Goal: Task Accomplishment & Management: Manage account settings

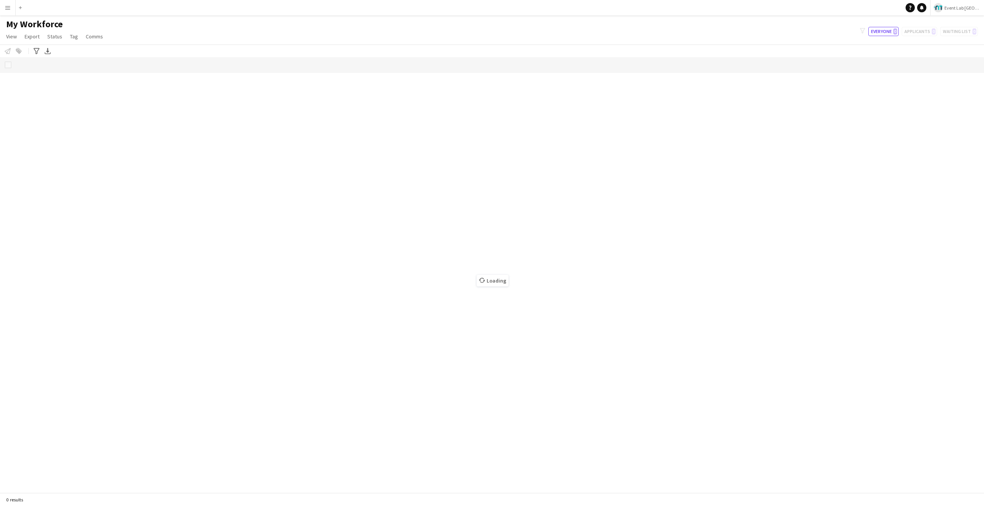
click at [2, 6] on button "Menu" at bounding box center [7, 7] width 15 height 15
click at [91, 26] on link "Boards" at bounding box center [116, 26] width 77 height 15
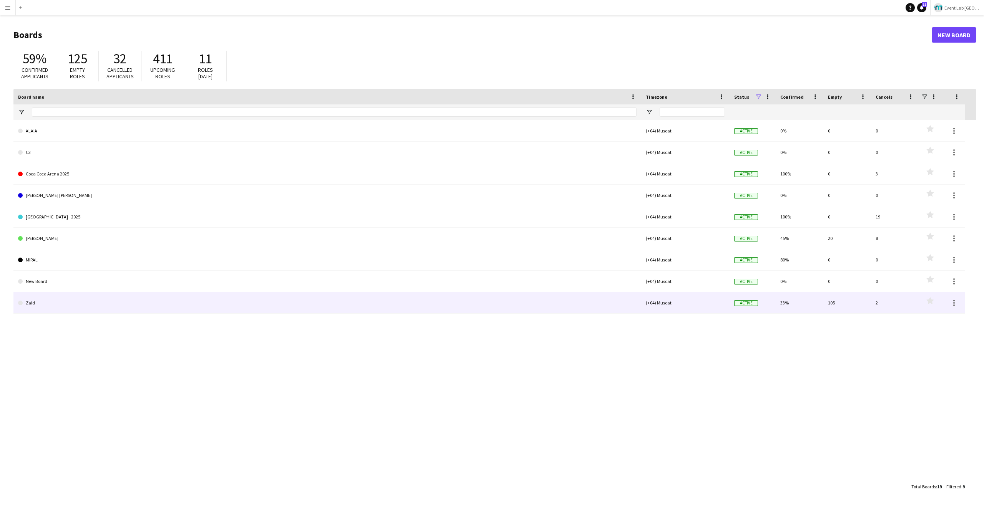
click at [45, 299] on link "Zaid" at bounding box center [327, 303] width 618 height 22
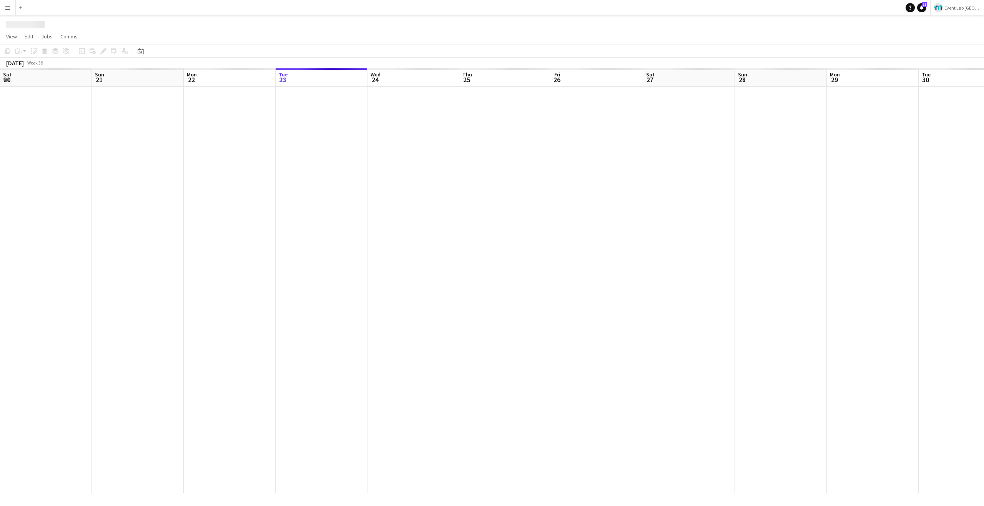
scroll to position [0, 184]
click at [8, 10] on app-icon "Menu" at bounding box center [8, 8] width 6 height 6
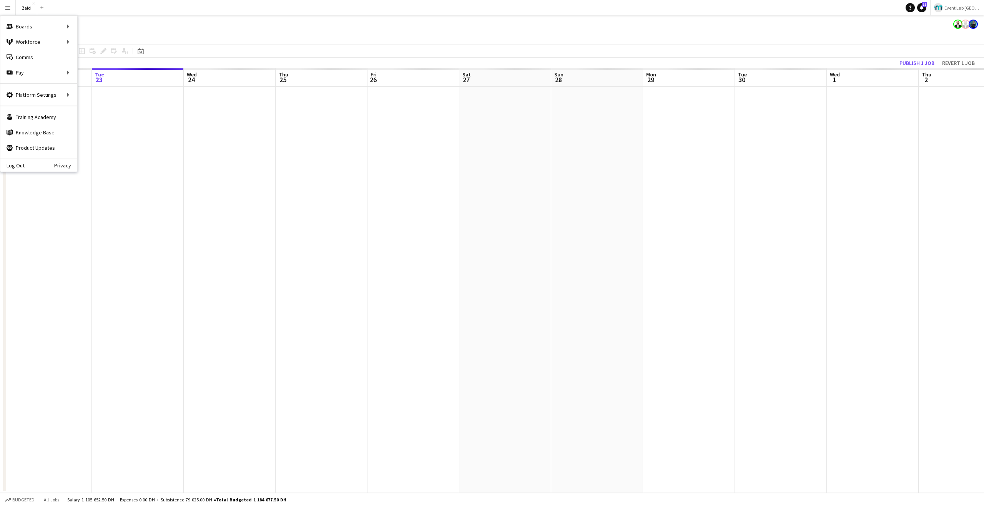
click at [164, 35] on app-page-menu "View Day view expanded Day view collapsed Month view Date picker Jump to [DATE]…" at bounding box center [492, 37] width 984 height 15
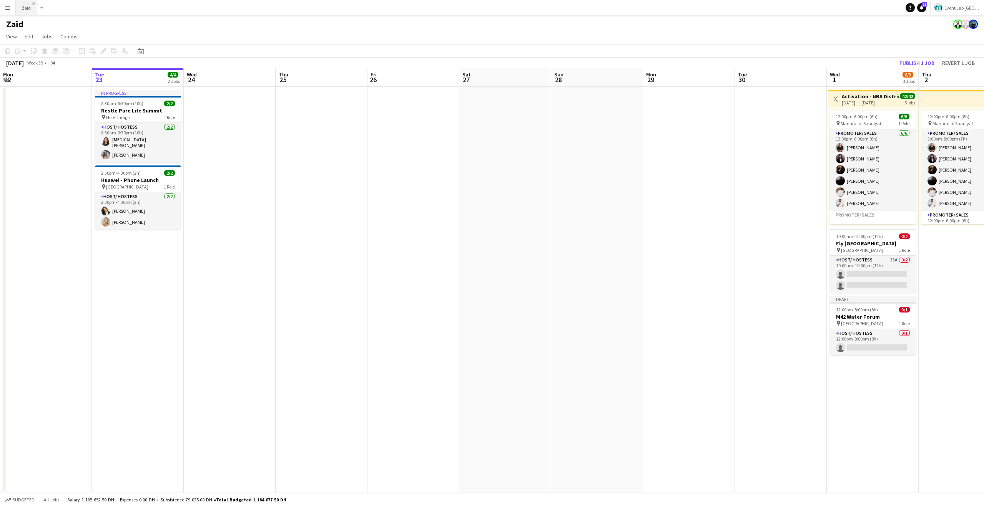
click at [33, 2] on app-icon "Close" at bounding box center [33, 3] width 3 height 3
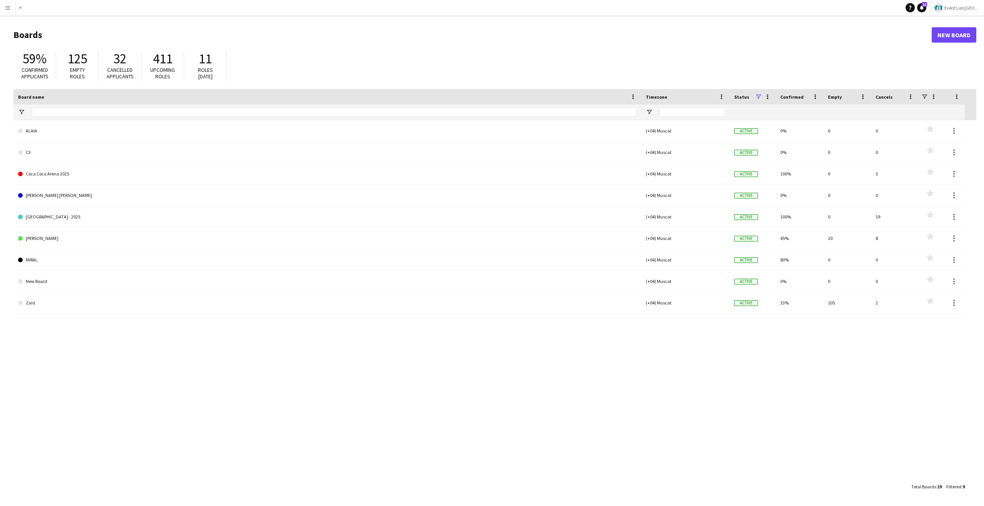
click at [9, 10] on app-icon "Menu" at bounding box center [8, 8] width 6 height 6
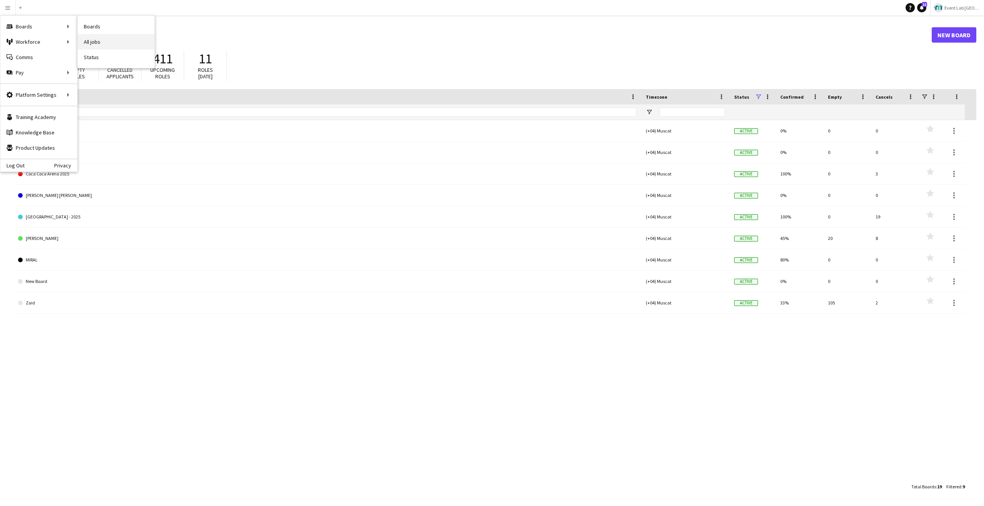
click at [96, 43] on link "All jobs" at bounding box center [116, 41] width 77 height 15
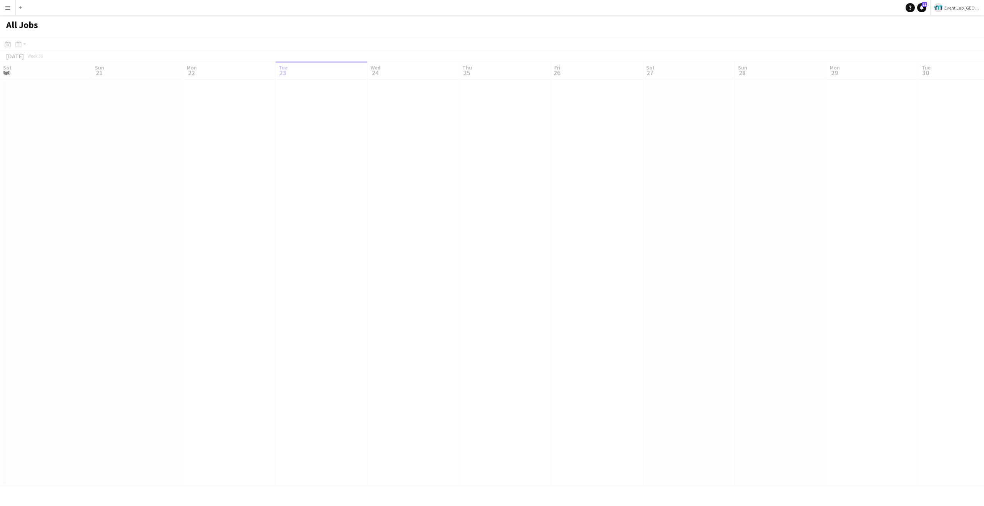
scroll to position [0, 184]
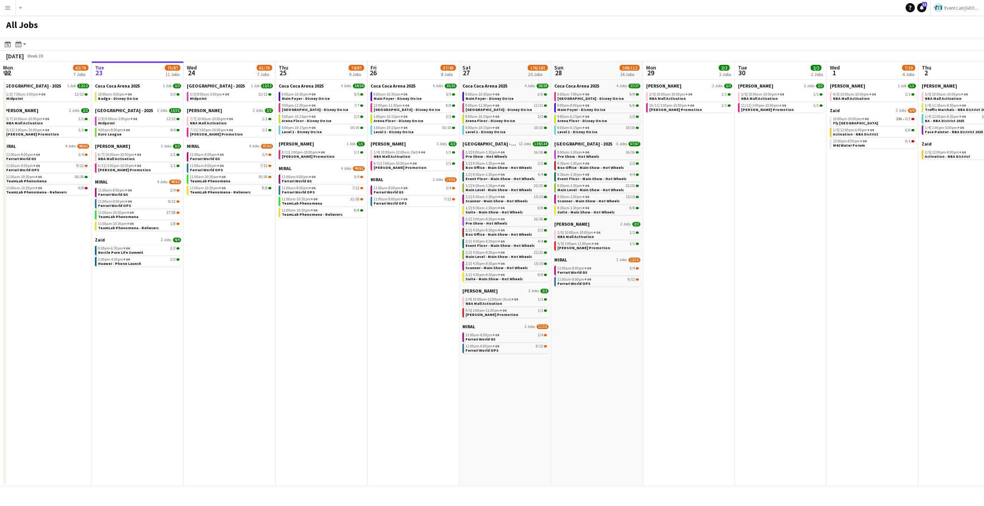
click at [5, 6] on app-icon "Menu" at bounding box center [8, 8] width 6 height 6
click at [83, 28] on link "Boards" at bounding box center [116, 26] width 77 height 15
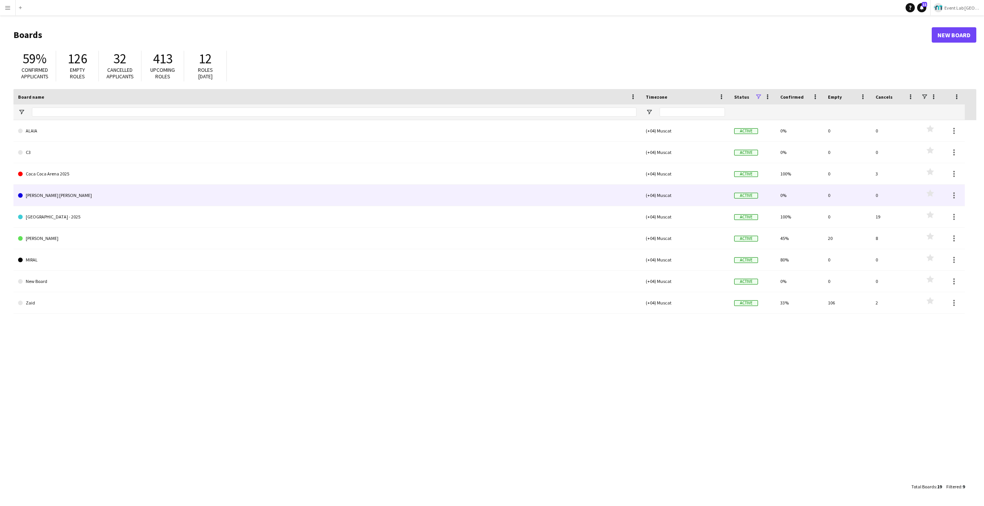
click at [362, 196] on link "[PERSON_NAME] [PERSON_NAME]" at bounding box center [327, 196] width 618 height 22
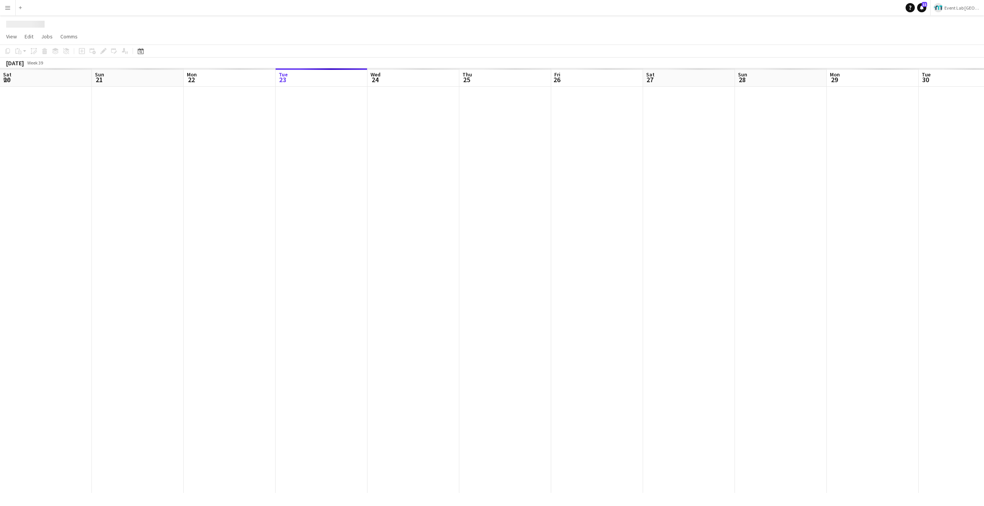
scroll to position [0, 184]
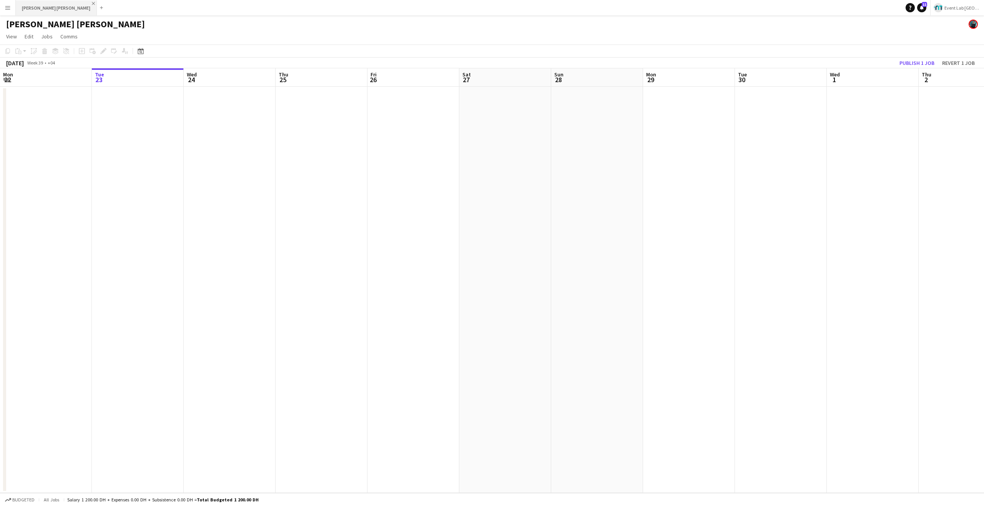
click at [92, 3] on app-icon "Close" at bounding box center [93, 3] width 3 height 3
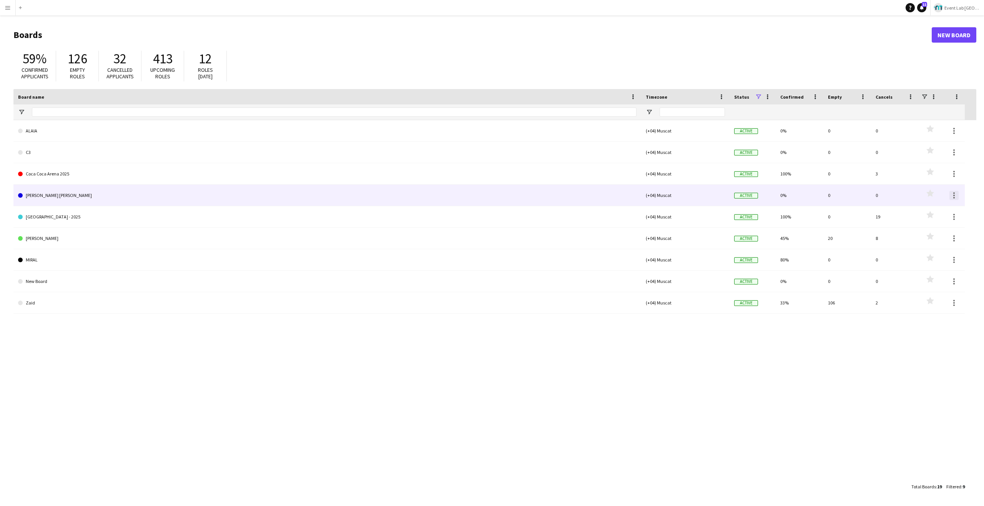
click at [957, 194] on div at bounding box center [953, 195] width 9 height 9
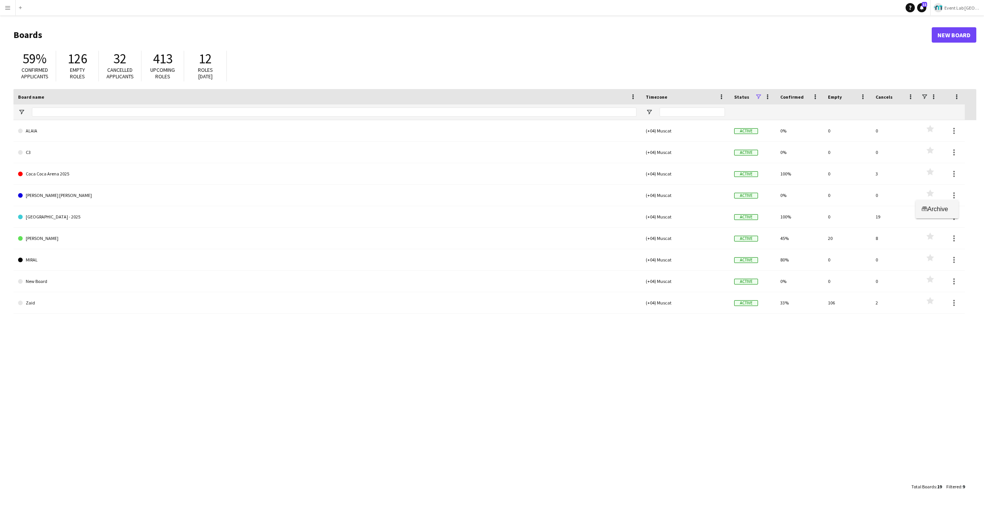
click at [947, 209] on span "Archive" at bounding box center [937, 209] width 20 height 7
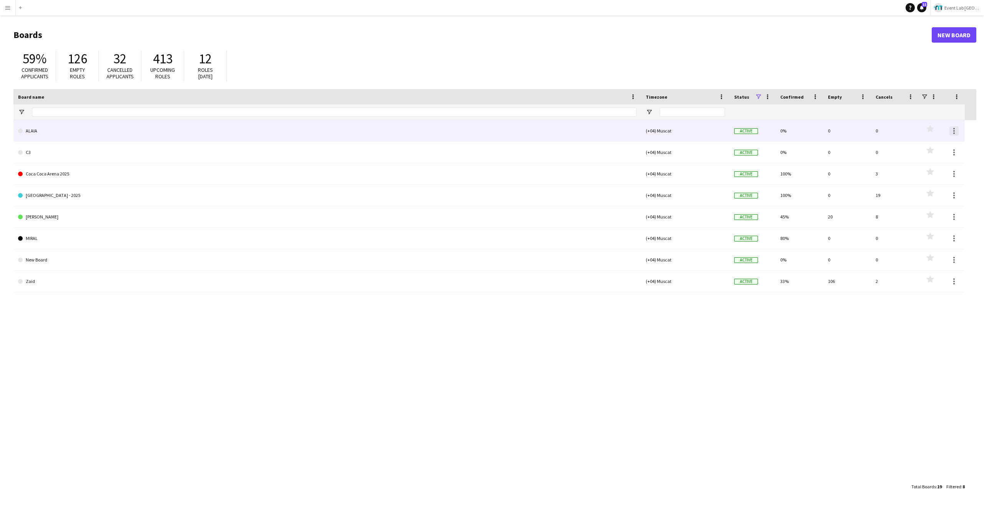
click at [952, 133] on div at bounding box center [953, 130] width 9 height 9
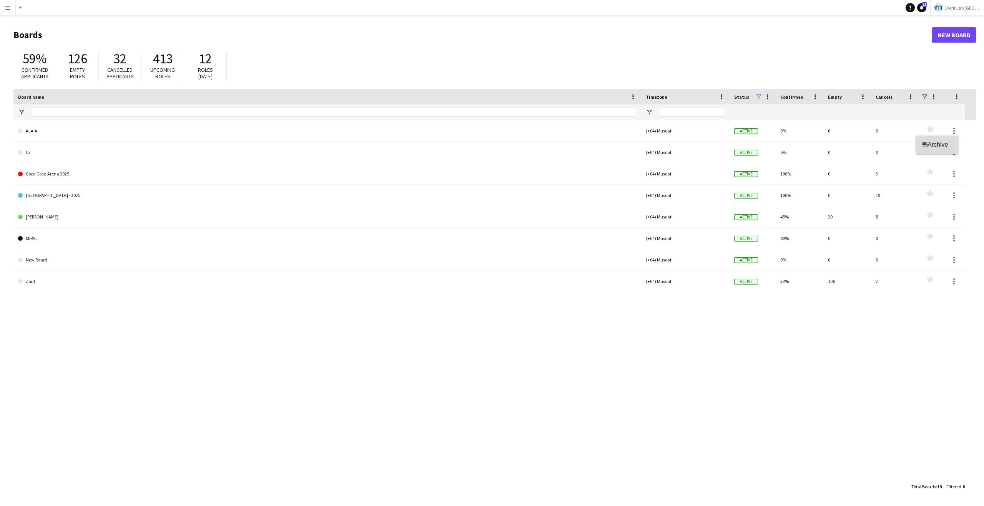
click at [935, 148] on span "Archive" at bounding box center [937, 144] width 20 height 7
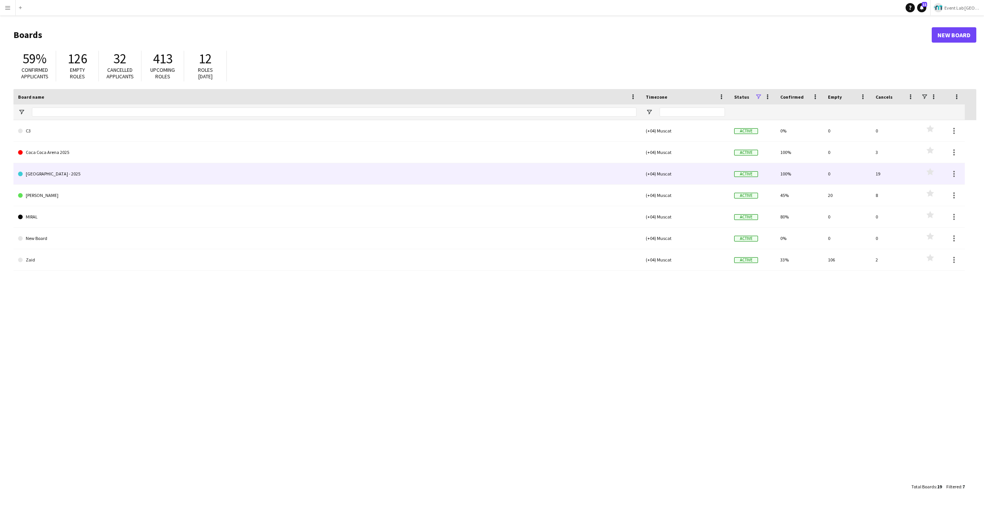
click at [50, 167] on link "[GEOGRAPHIC_DATA] - 2025" at bounding box center [327, 174] width 618 height 22
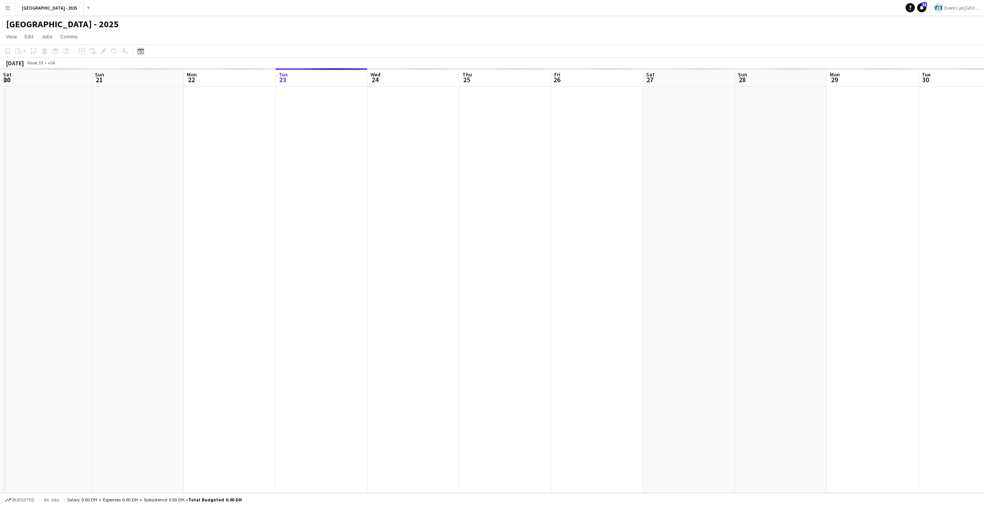
scroll to position [0, 184]
click at [54, 23] on h1 "[GEOGRAPHIC_DATA] - 2025" at bounding box center [62, 24] width 113 height 12
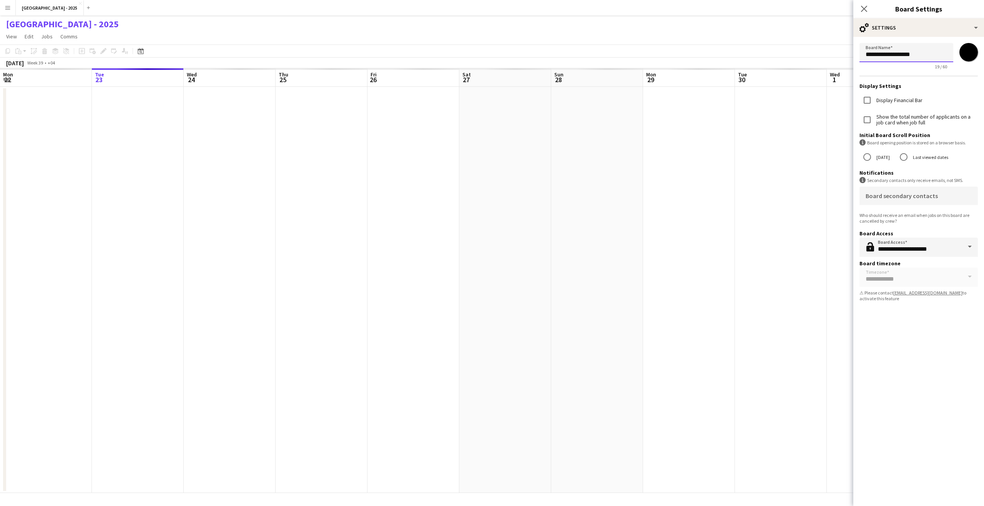
click at [902, 55] on input "**********" at bounding box center [906, 52] width 94 height 19
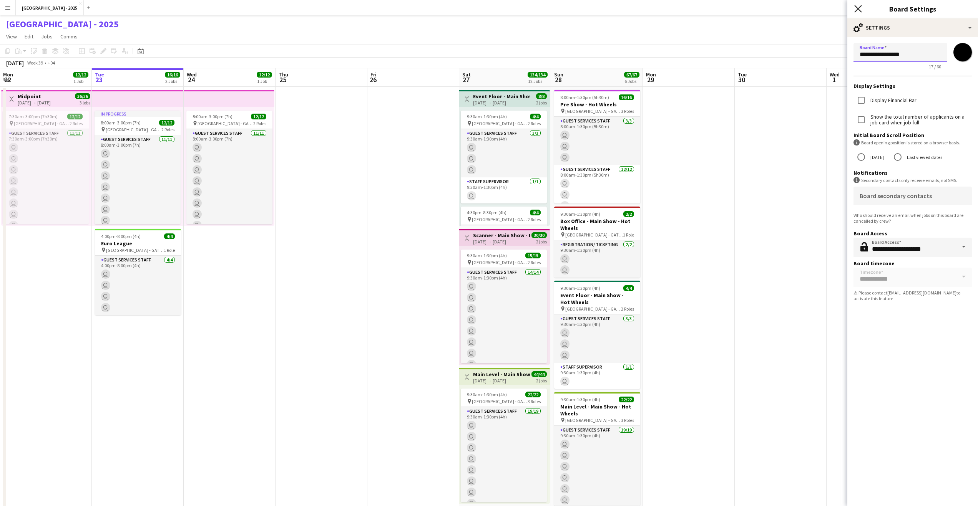
type input "**********"
click at [859, 10] on icon at bounding box center [857, 8] width 7 height 7
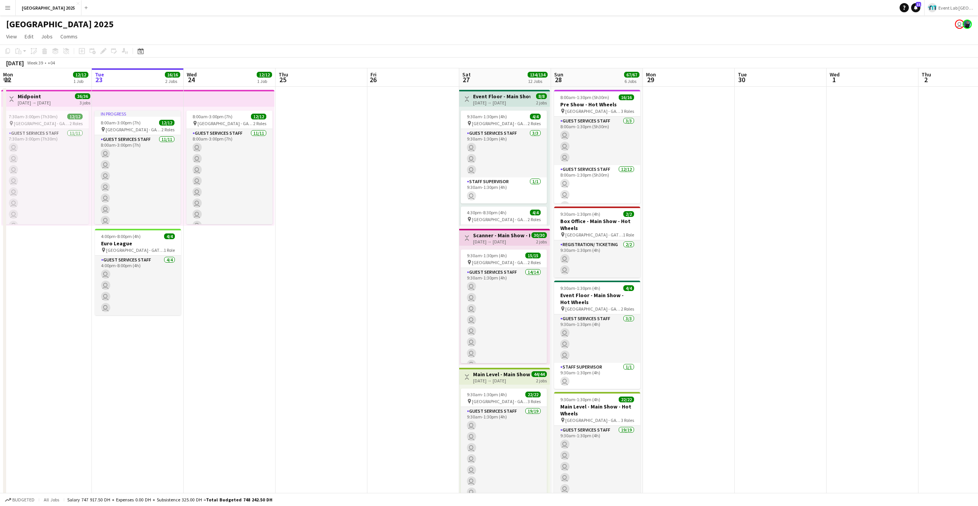
click at [1, 8] on button "Menu" at bounding box center [7, 7] width 15 height 15
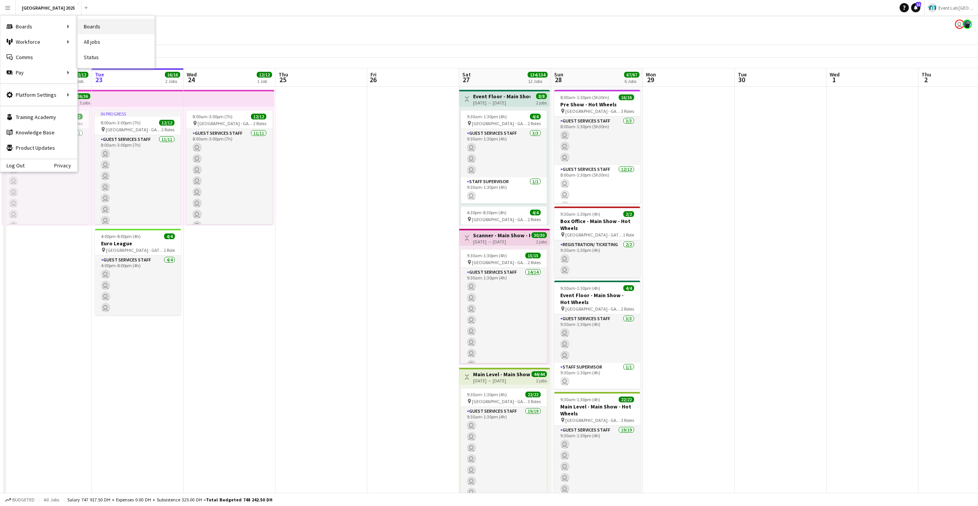
click at [100, 28] on link "Boards" at bounding box center [116, 26] width 77 height 15
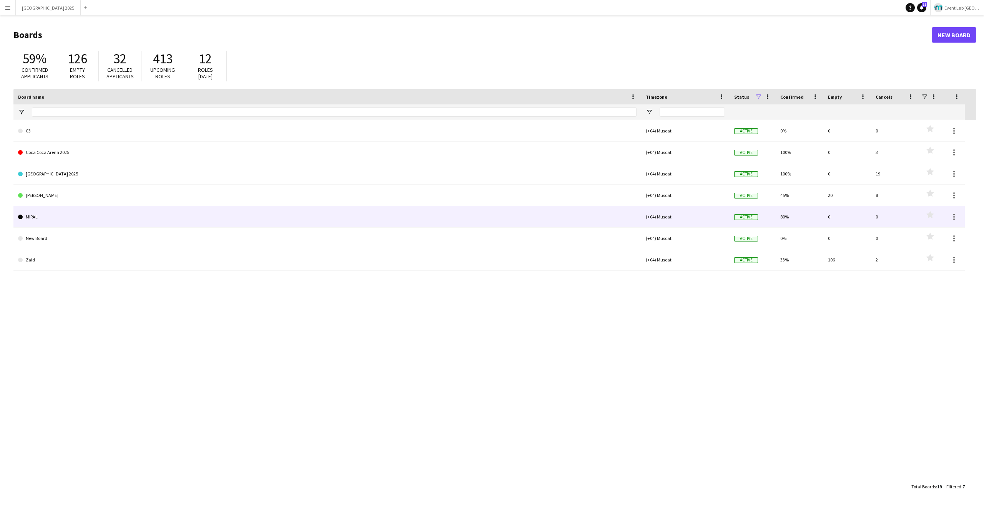
click at [58, 219] on link "MIRAL" at bounding box center [327, 217] width 618 height 22
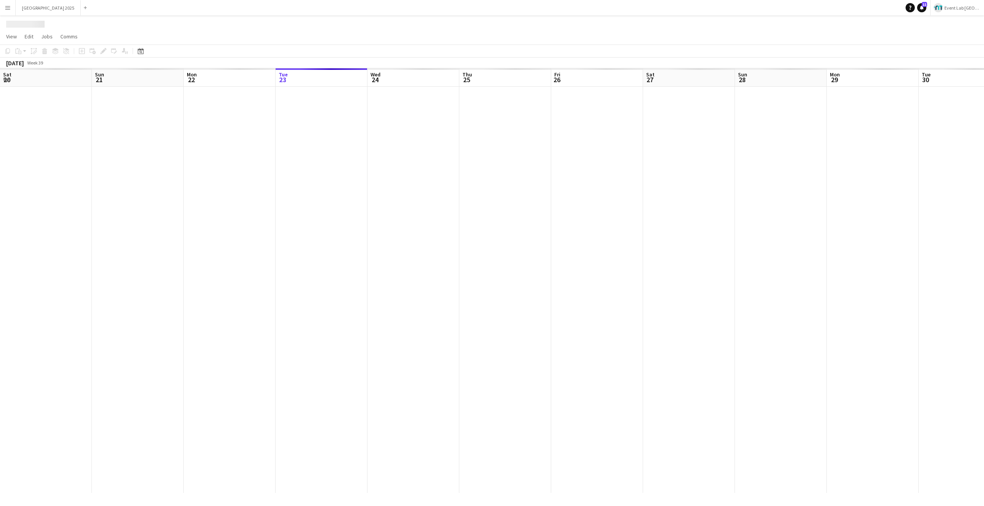
scroll to position [0, 184]
click at [16, 23] on h1 "MIRAL" at bounding box center [18, 24] width 25 height 12
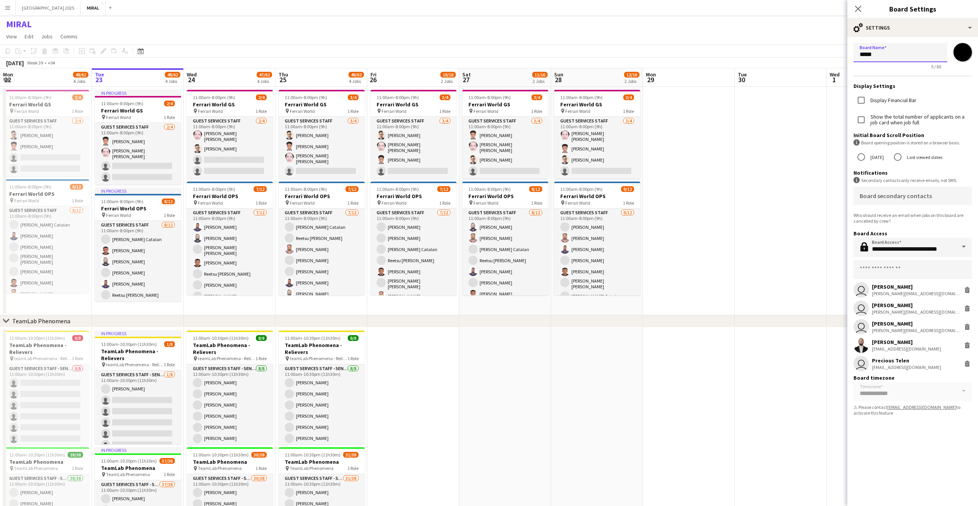
drag, startPoint x: 877, startPoint y: 57, endPoint x: 864, endPoint y: 57, distance: 13.1
click at [864, 57] on input "*****" at bounding box center [900, 52] width 94 height 19
type input "*****"
click at [861, 10] on app-icon "Close pop-in" at bounding box center [858, 8] width 11 height 11
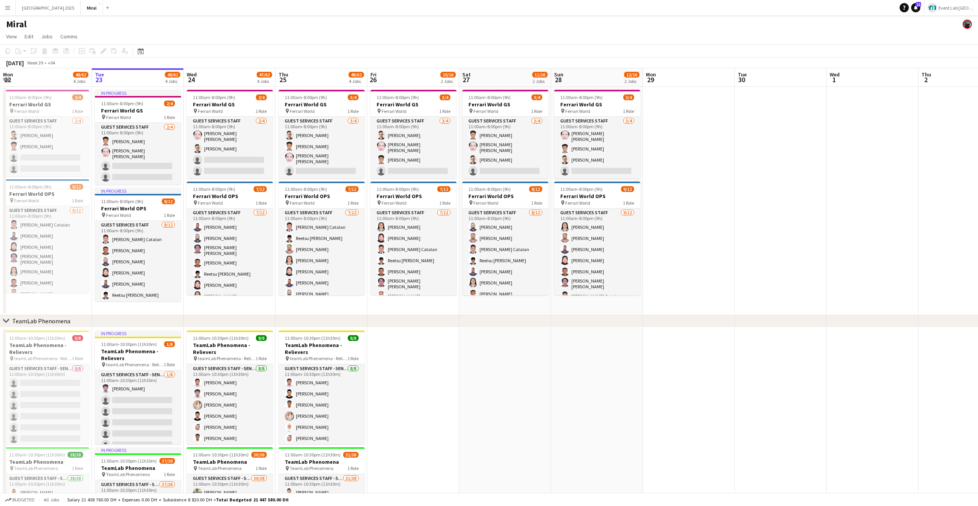
click at [6, 8] on app-icon "Menu" at bounding box center [8, 8] width 6 height 6
click at [103, 31] on link "Boards" at bounding box center [116, 26] width 77 height 15
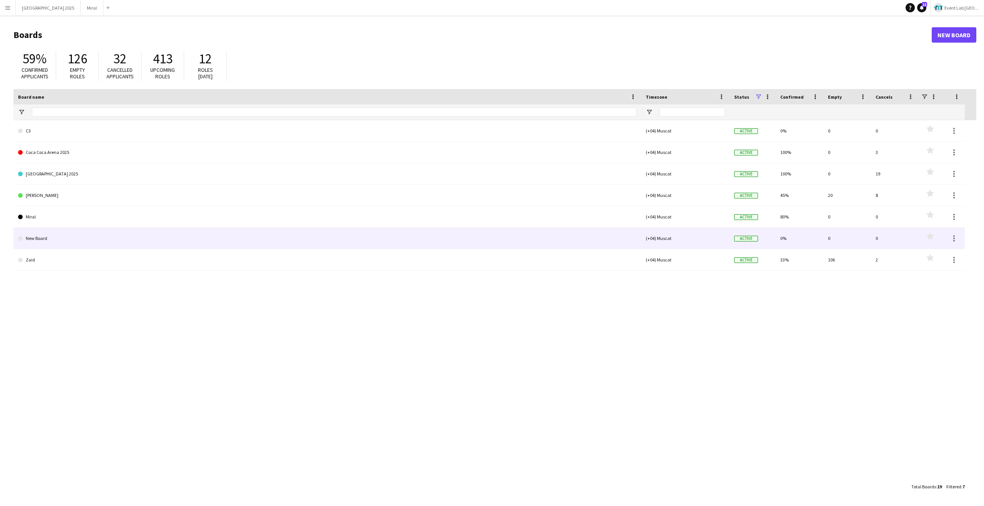
click at [56, 242] on link "New Board" at bounding box center [327, 239] width 618 height 22
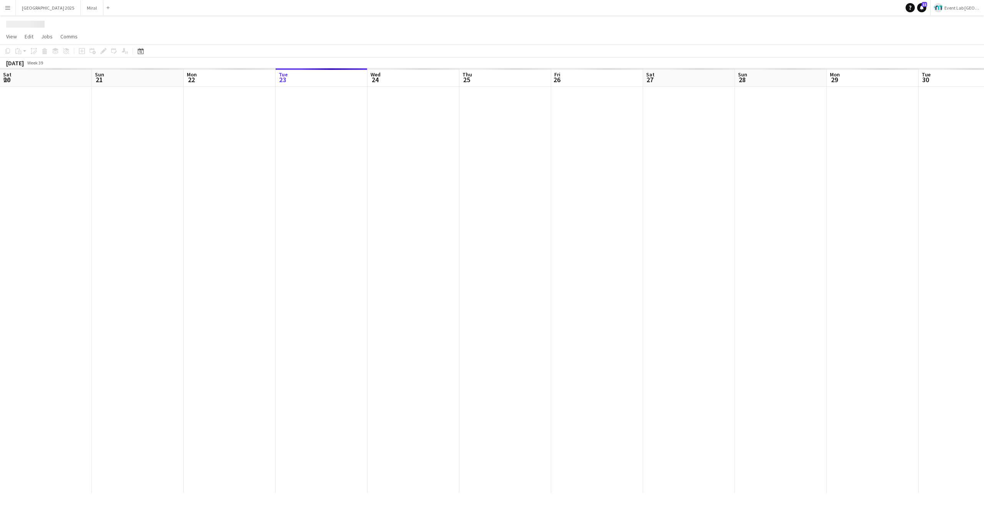
scroll to position [0, 184]
click at [7, 8] on app-icon "Menu" at bounding box center [8, 8] width 6 height 6
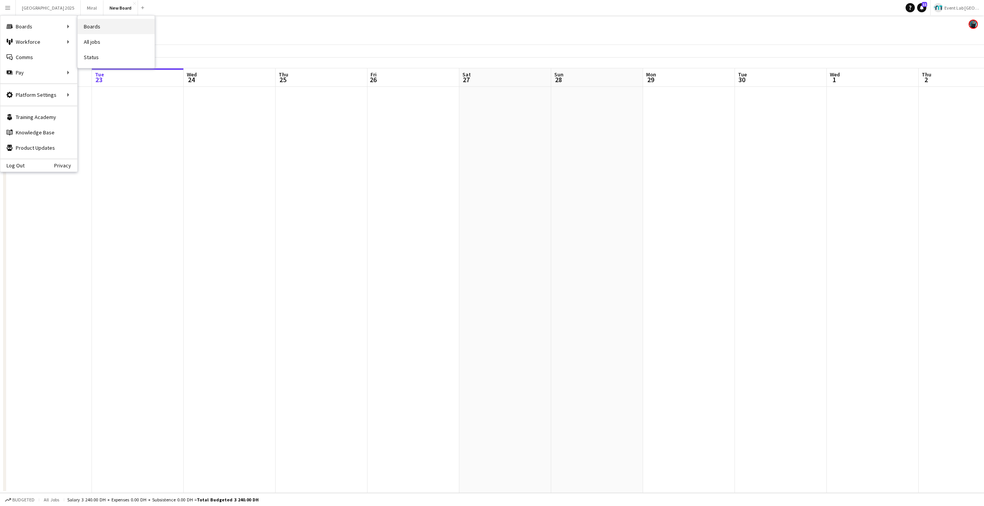
click at [91, 31] on link "Boards" at bounding box center [116, 26] width 77 height 15
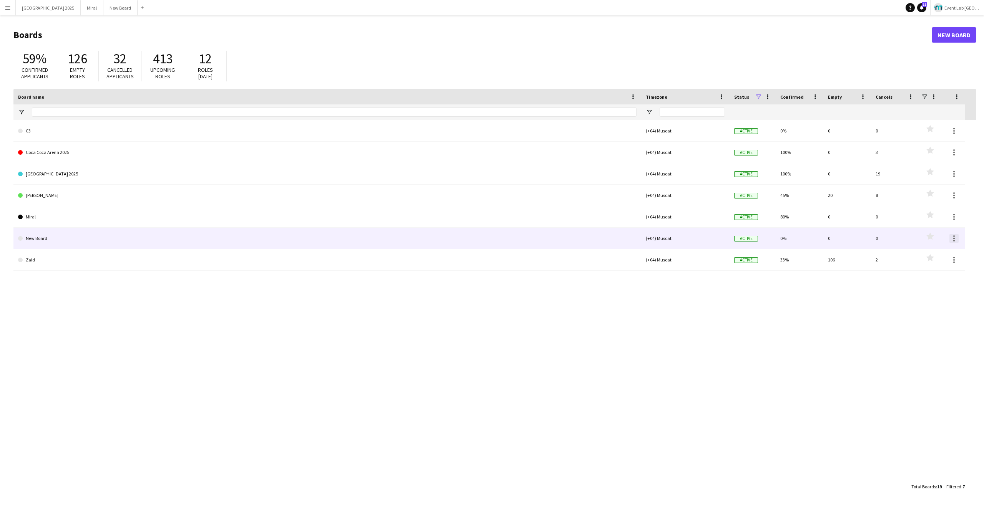
click at [949, 237] on div at bounding box center [953, 238] width 9 height 9
click at [950, 236] on div at bounding box center [492, 253] width 984 height 506
click at [951, 237] on div at bounding box center [953, 238] width 9 height 9
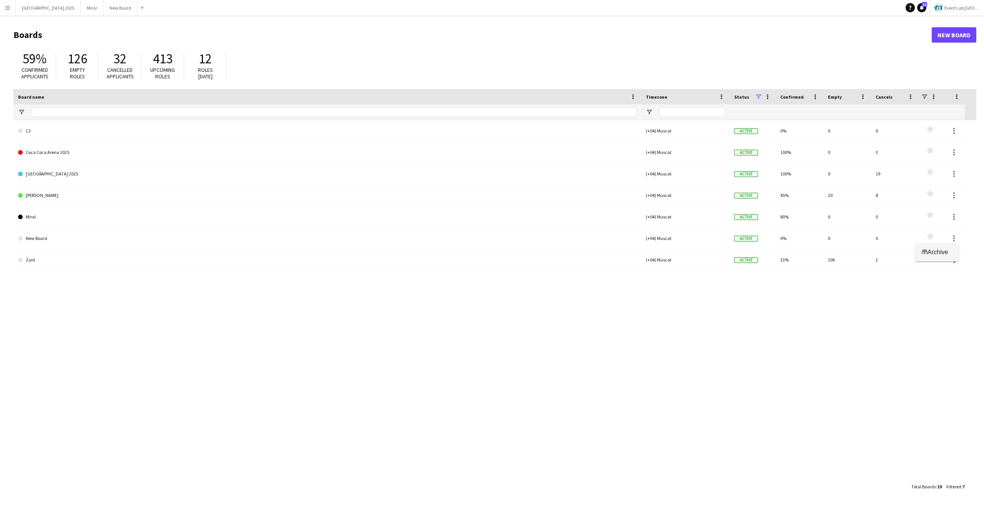
click at [934, 255] on span "Archive" at bounding box center [937, 252] width 20 height 7
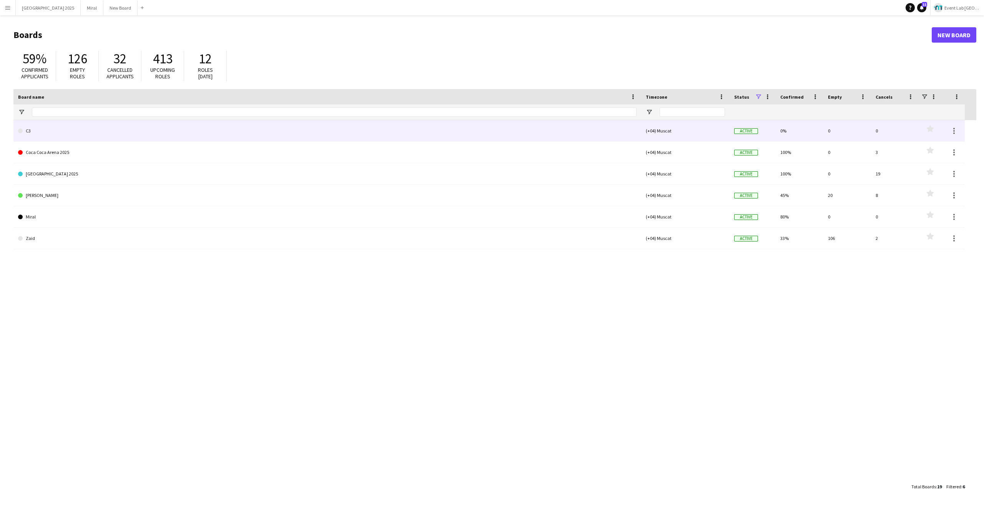
click at [68, 133] on link "C3" at bounding box center [327, 131] width 618 height 22
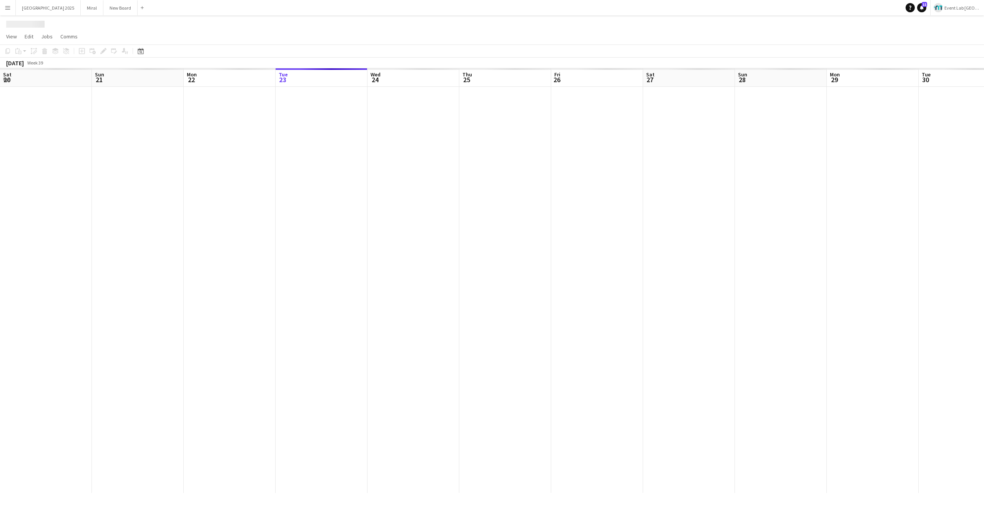
scroll to position [0, 184]
click at [12, 24] on h1 "C3" at bounding box center [11, 24] width 10 height 12
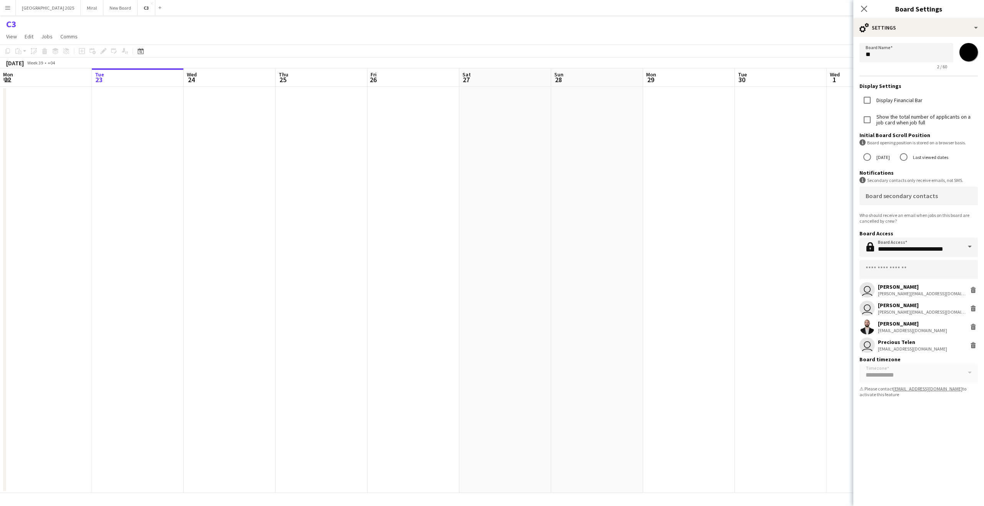
click at [975, 50] on input "*******" at bounding box center [968, 52] width 28 height 28
type input "*******"
click at [720, 36] on app-page-menu "View Day view expanded Day view collapsed Month view Date picker Jump to [DATE]…" at bounding box center [492, 37] width 984 height 15
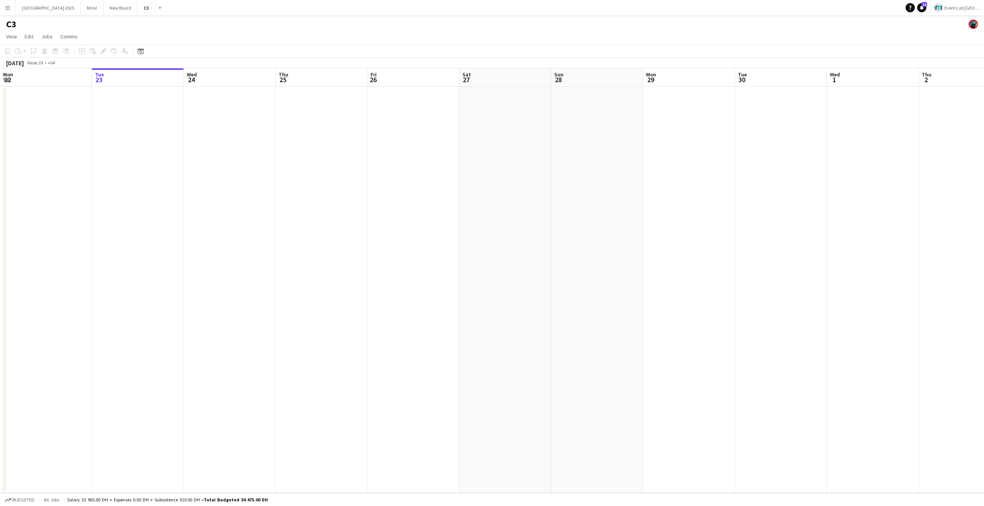
click at [6, 6] on app-icon "Menu" at bounding box center [8, 8] width 6 height 6
click at [98, 29] on link "Boards" at bounding box center [116, 26] width 77 height 15
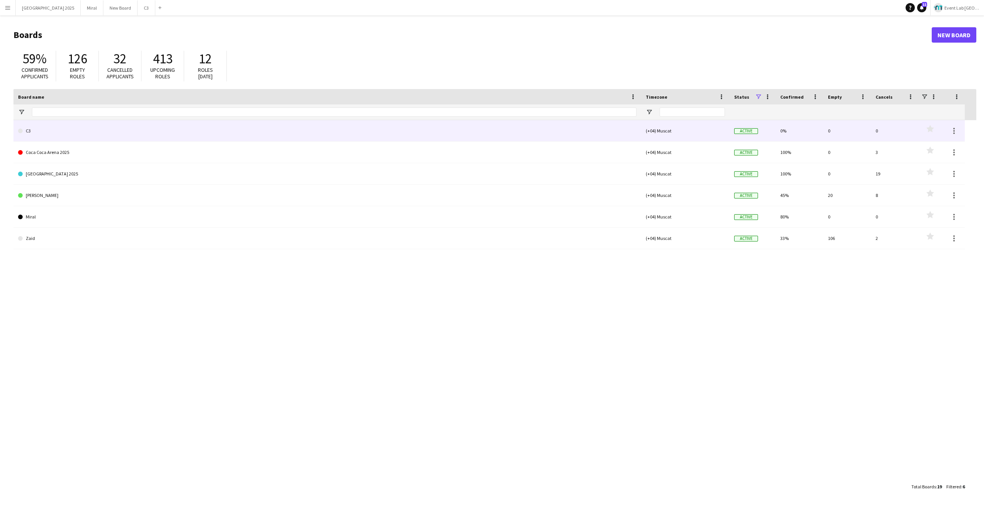
click at [46, 138] on link "C3" at bounding box center [327, 131] width 618 height 22
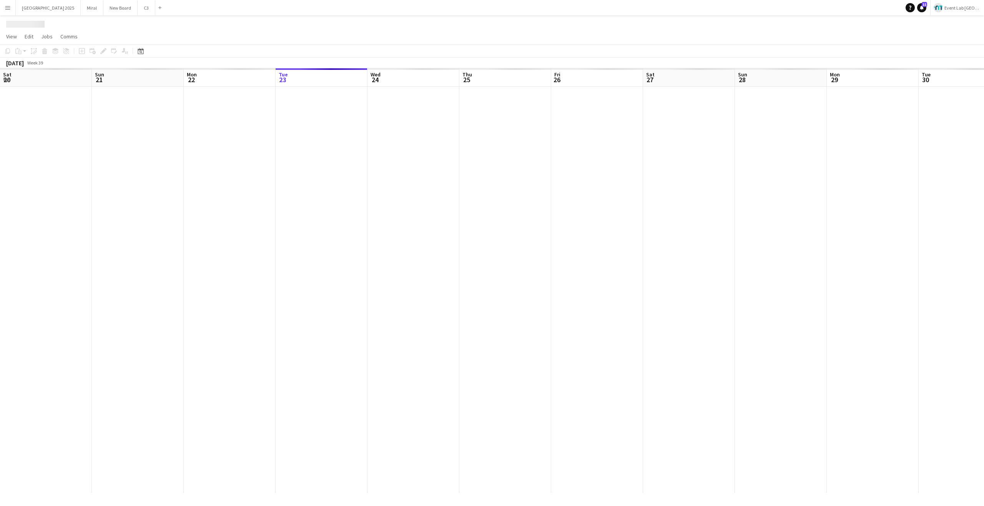
scroll to position [0, 184]
click at [12, 25] on h1 "C3" at bounding box center [11, 24] width 10 height 12
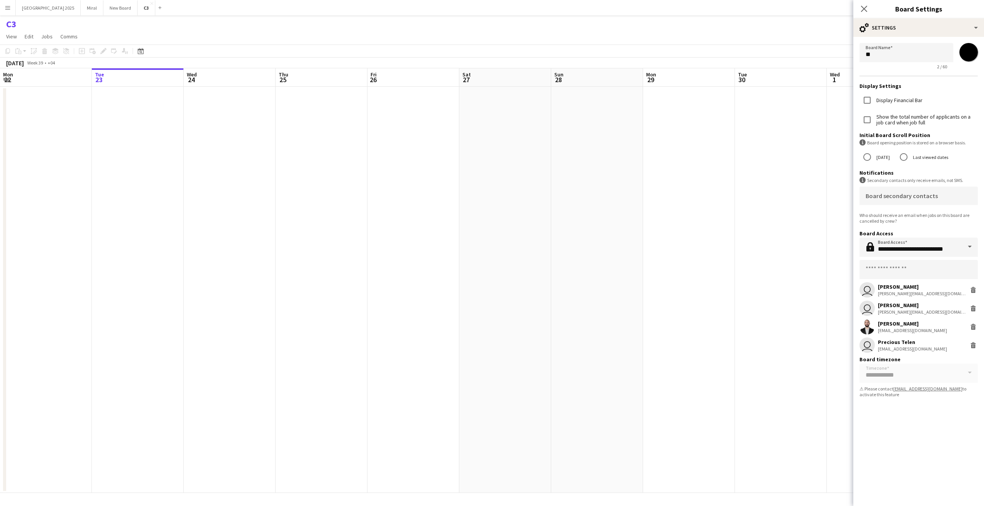
click at [973, 52] on input "*******" at bounding box center [968, 52] width 28 height 28
click at [942, 420] on div "**********" at bounding box center [918, 262] width 131 height 488
click at [969, 51] on input "*******" at bounding box center [968, 52] width 28 height 28
type input "*******"
click at [918, 419] on div "**********" at bounding box center [918, 262] width 131 height 488
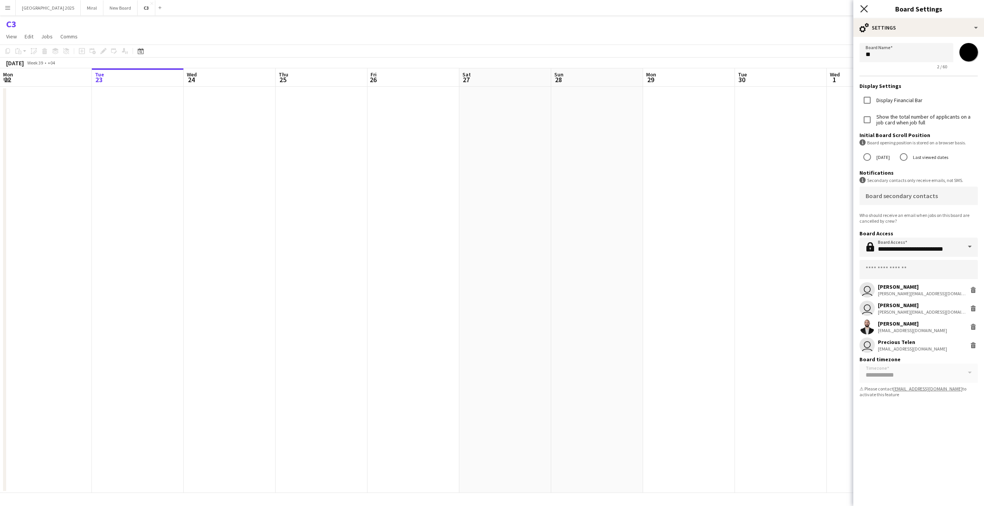
click at [866, 6] on icon at bounding box center [863, 8] width 7 height 7
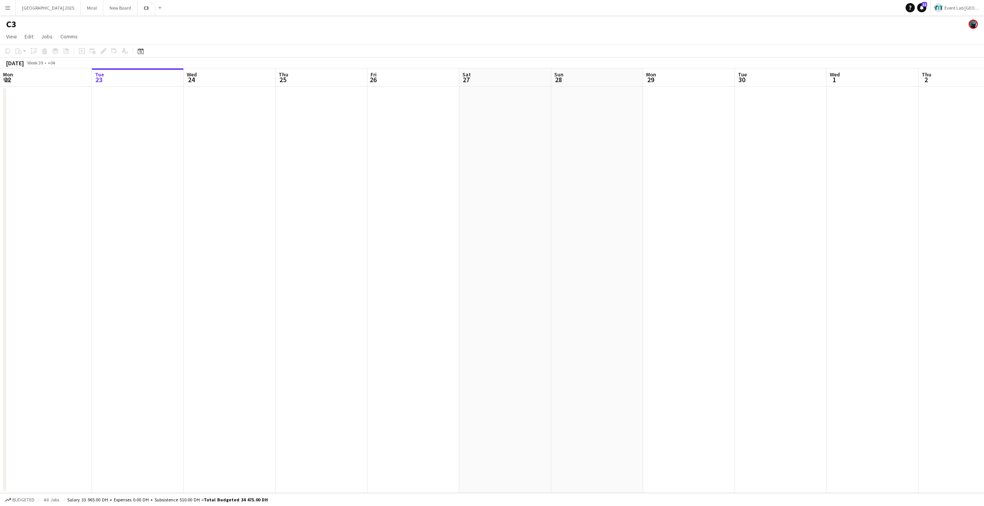
click at [3, 5] on button "Menu" at bounding box center [7, 7] width 15 height 15
click at [96, 28] on link "Boards" at bounding box center [116, 26] width 77 height 15
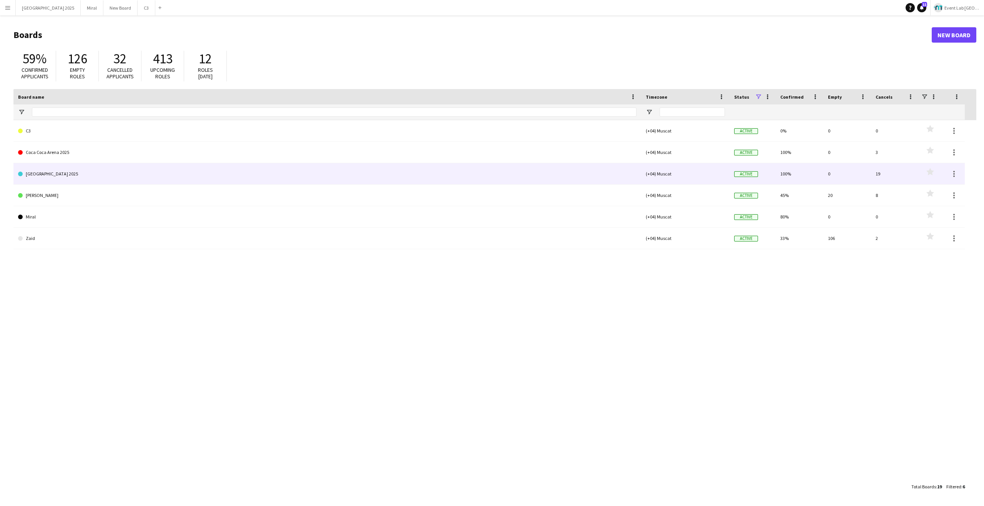
click at [74, 176] on link "[GEOGRAPHIC_DATA] 2025" at bounding box center [327, 174] width 618 height 22
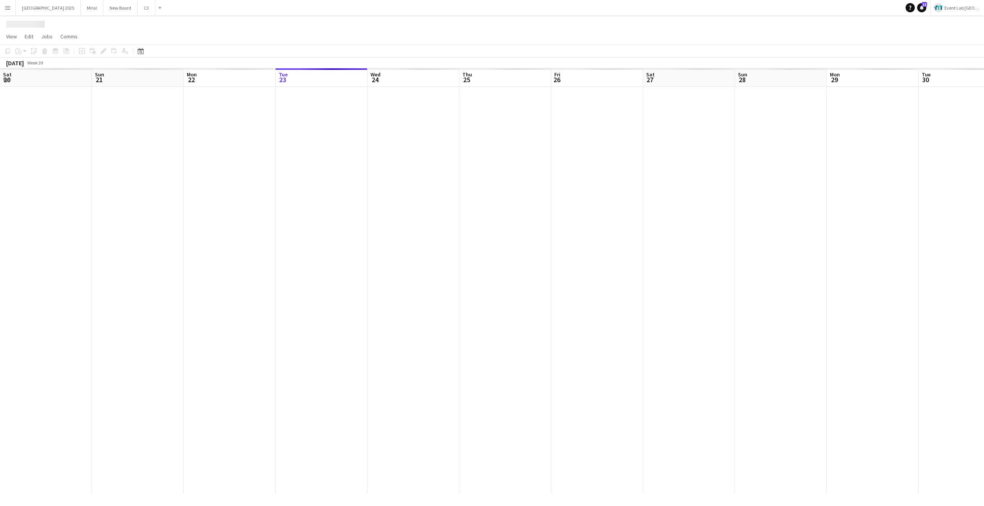
scroll to position [0, 184]
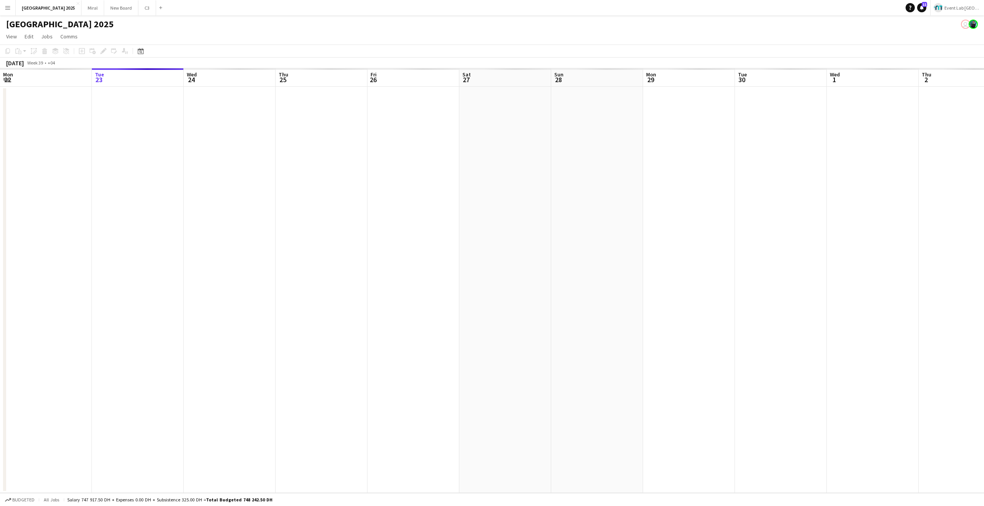
click at [63, 23] on h1 "[GEOGRAPHIC_DATA] 2025" at bounding box center [60, 24] width 108 height 12
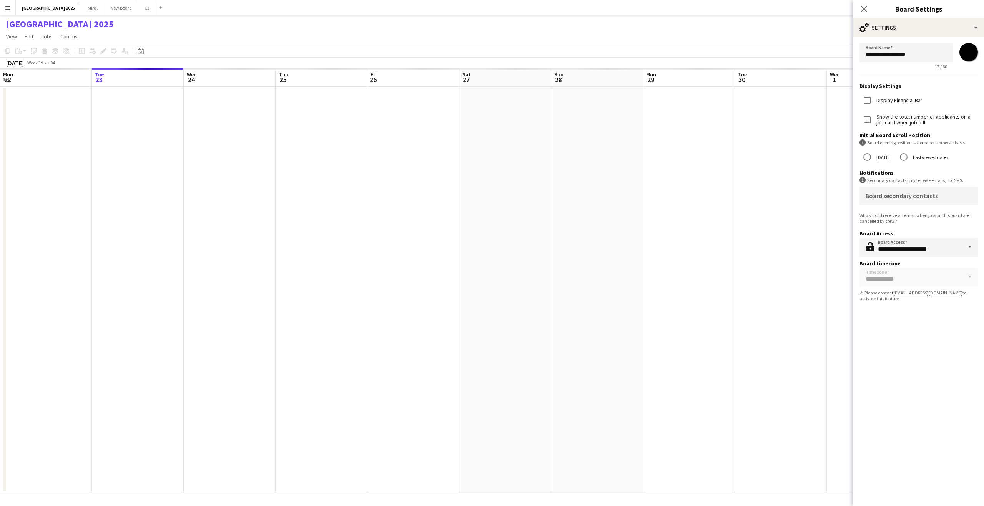
click at [966, 50] on input "*******" at bounding box center [968, 52] width 28 height 28
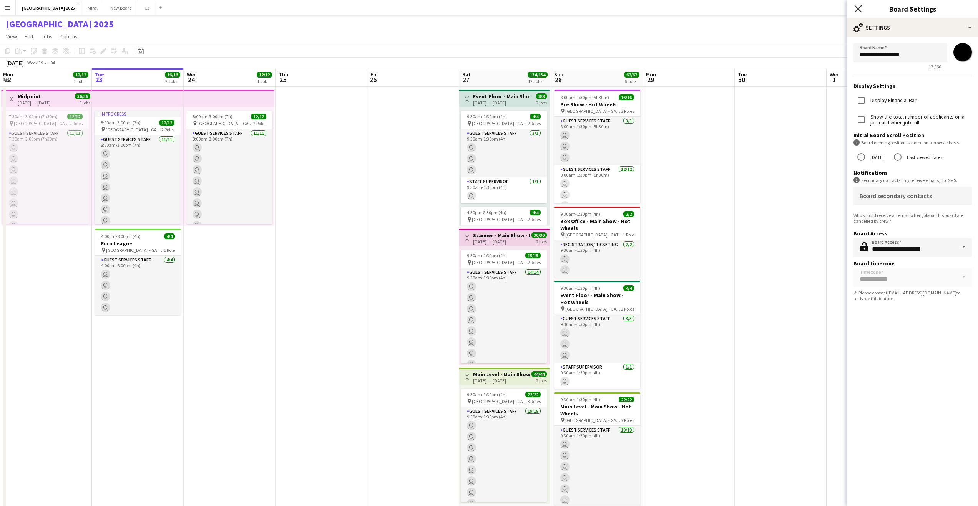
type input "*******"
click at [856, 10] on icon at bounding box center [857, 8] width 7 height 7
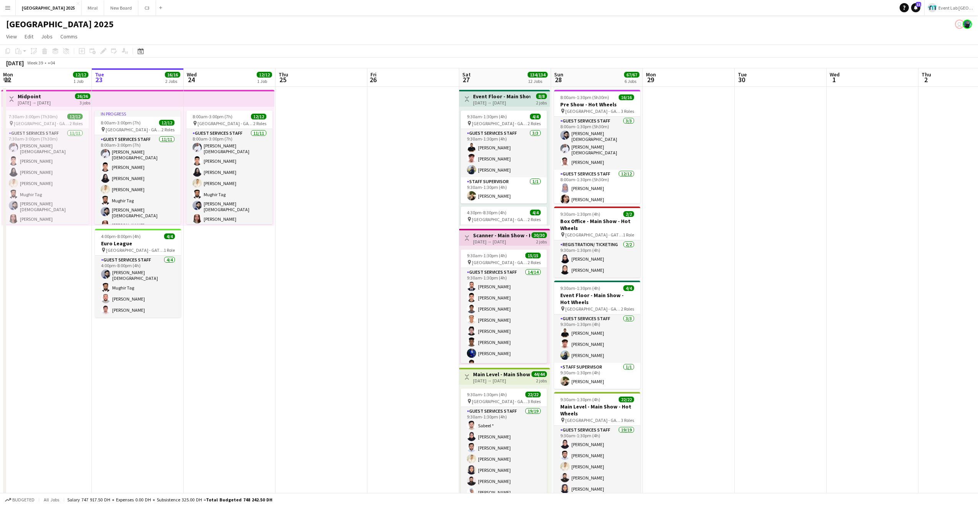
click at [7, 12] on button "Menu" at bounding box center [7, 7] width 15 height 15
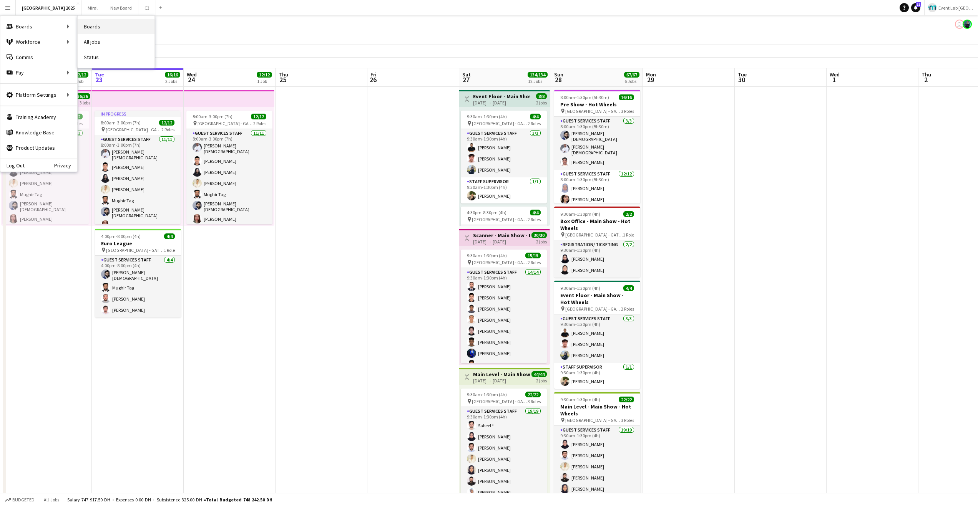
click at [100, 29] on link "Boards" at bounding box center [116, 26] width 77 height 15
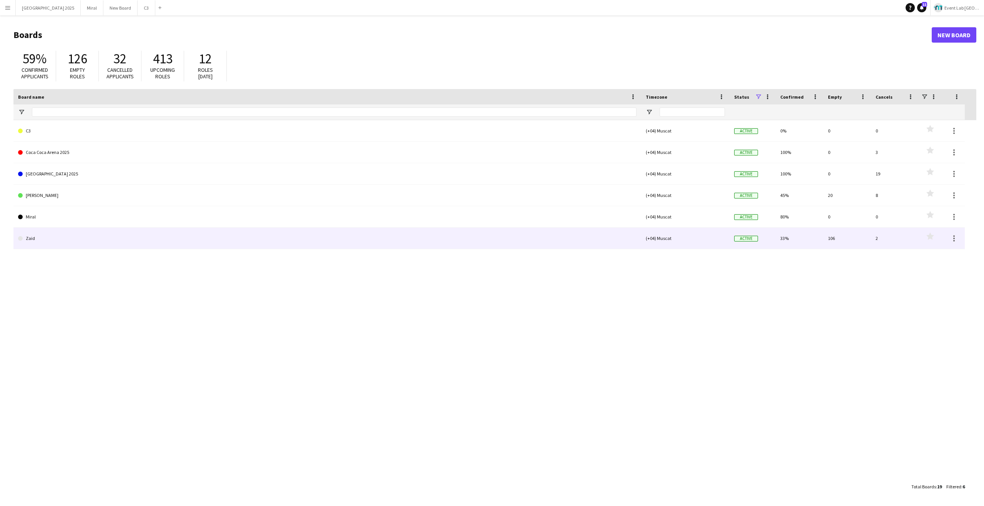
click at [50, 239] on link "Zaid" at bounding box center [327, 239] width 618 height 22
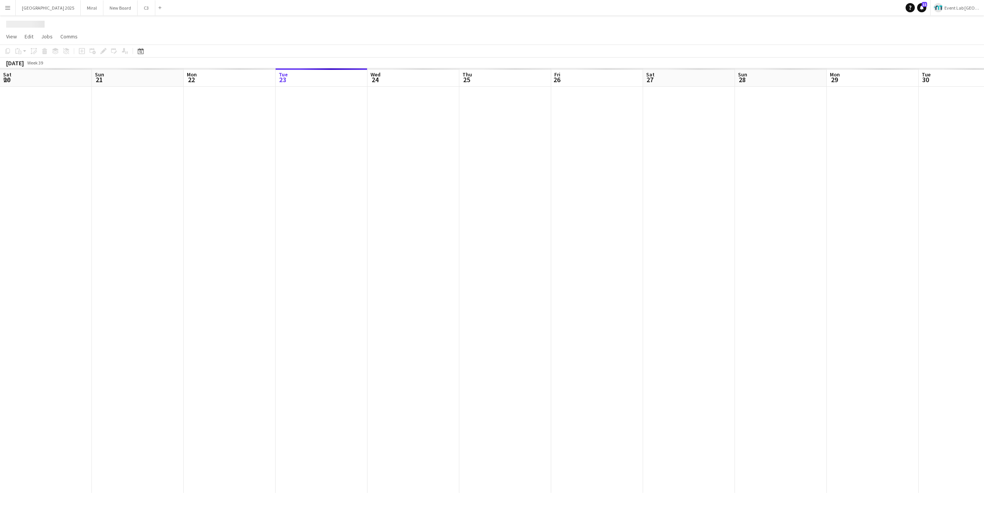
scroll to position [0, 184]
click at [15, 27] on h1 "Zaid" at bounding box center [15, 24] width 18 height 12
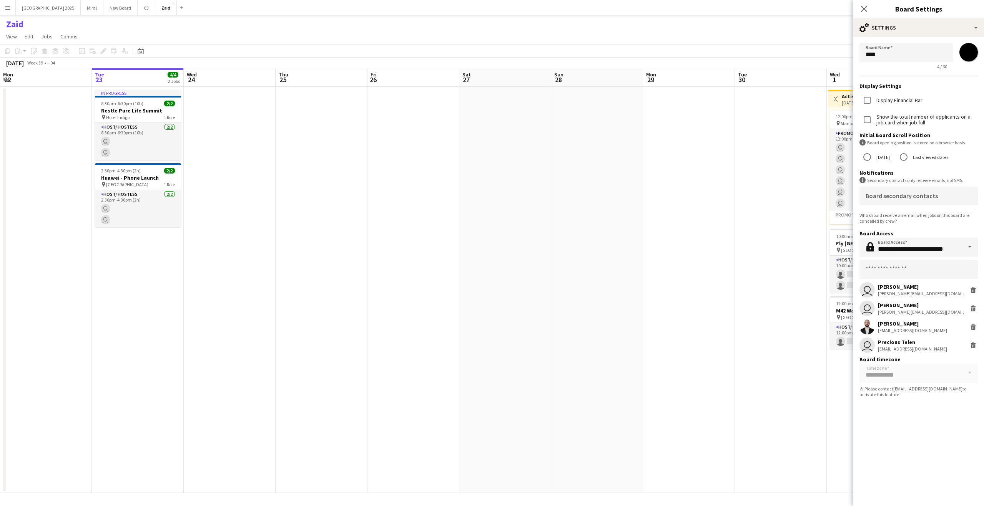
click at [971, 55] on input "*******" at bounding box center [968, 52] width 28 height 28
click at [7, 6] on app-icon "Menu" at bounding box center [8, 8] width 6 height 6
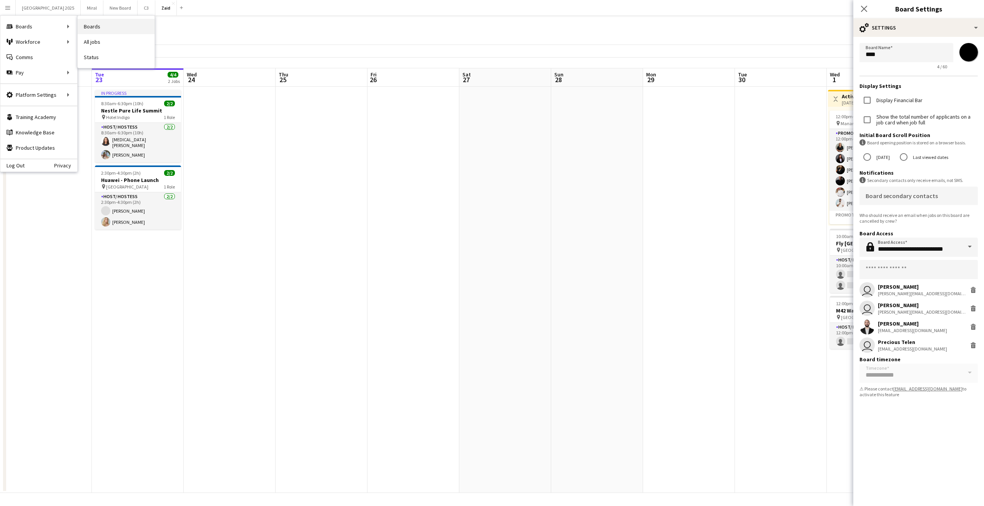
click at [95, 22] on link "Boards" at bounding box center [116, 26] width 77 height 15
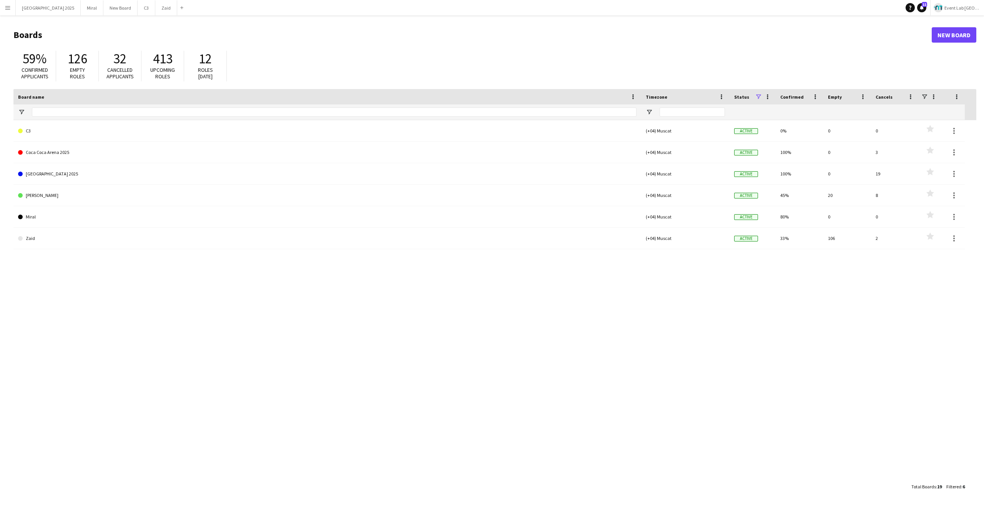
click at [211, 294] on div "C3 (+04) Muscat Active 0% 0 0 Favourites Coca Coca Arena 2025 (+04) Muscat Acti…" at bounding box center [494, 299] width 962 height 359
click at [131, 275] on div "C3 (+04) Muscat Active 0% 0 0 Favourites Coca Coca Arena 2025 (+04) Muscat Acti…" at bounding box center [494, 299] width 962 height 359
click at [92, 284] on div "C3 (+04) Muscat Active 0% 0 0 Favourites Coca Coca Arena 2025 (+04) Muscat Acti…" at bounding box center [494, 299] width 962 height 359
click at [779, 62] on div "59% Confirmed applicants 126 Empty roles 32 Cancelled applicants 413 Upcoming r…" at bounding box center [494, 68] width 962 height 42
click at [926, 9] on link "Notifications 11" at bounding box center [921, 7] width 9 height 9
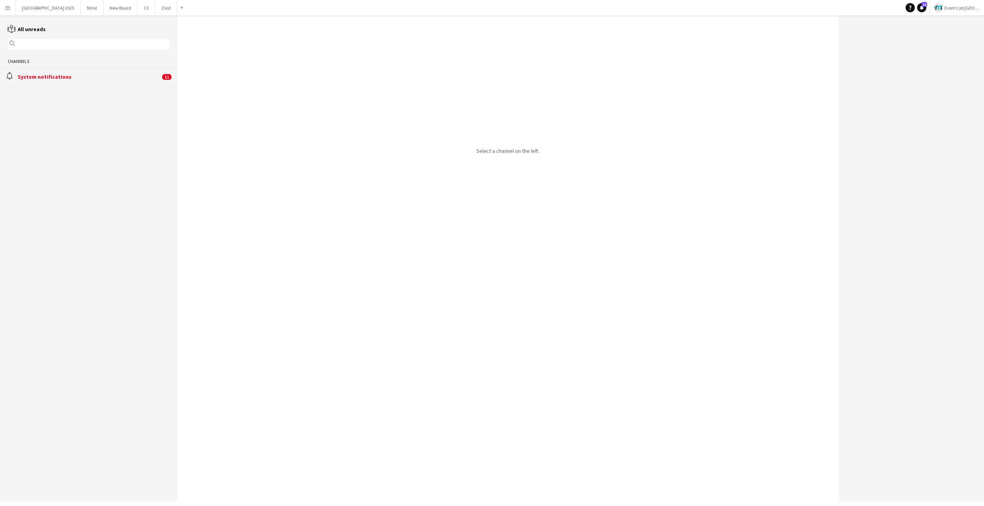
click at [4, 9] on button "Menu" at bounding box center [7, 7] width 15 height 15
click at [46, 148] on link "Product Updates Product Updates" at bounding box center [38, 147] width 77 height 15
click at [254, 98] on div "Select a channel on the left." at bounding box center [507, 258] width 661 height 486
click at [100, 78] on div "System notifications" at bounding box center [89, 76] width 143 height 7
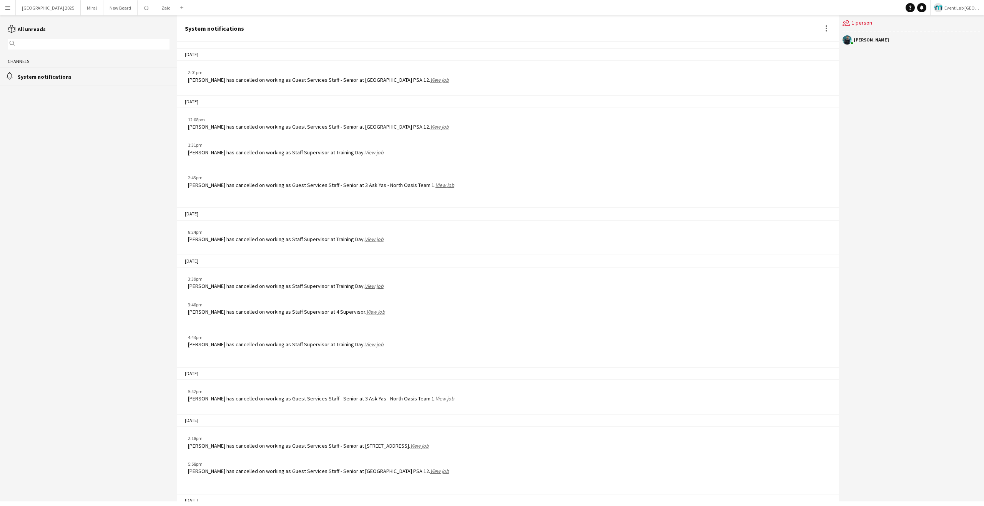
scroll to position [791, 0]
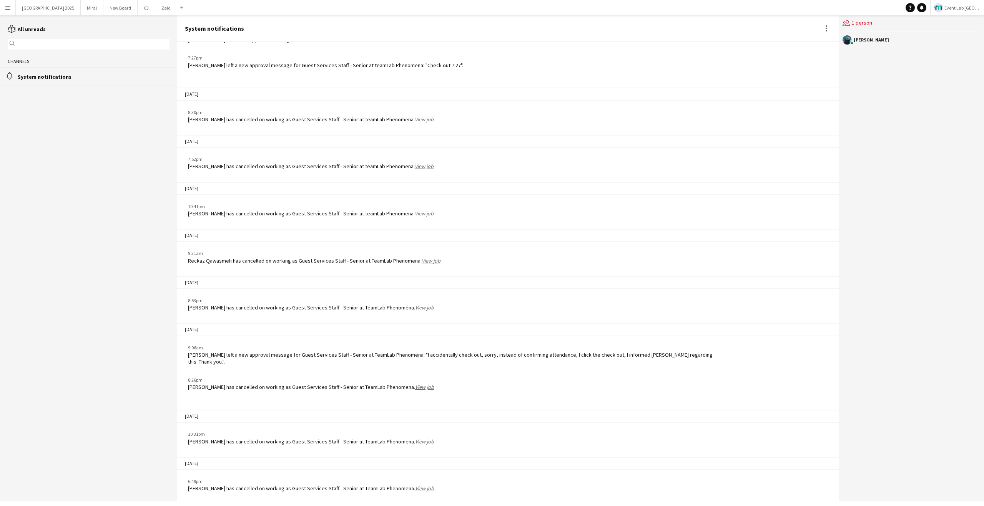
click at [4, 4] on button "Menu" at bounding box center [7, 7] width 15 height 15
click at [101, 43] on link "My Workforce" at bounding box center [116, 41] width 77 height 15
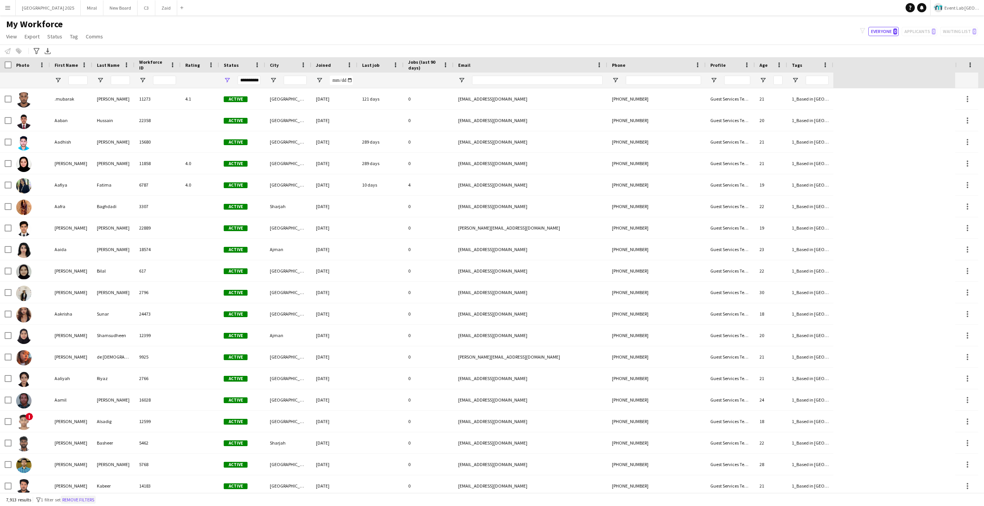
click at [84, 502] on button "Remove filters" at bounding box center [78, 500] width 35 height 8
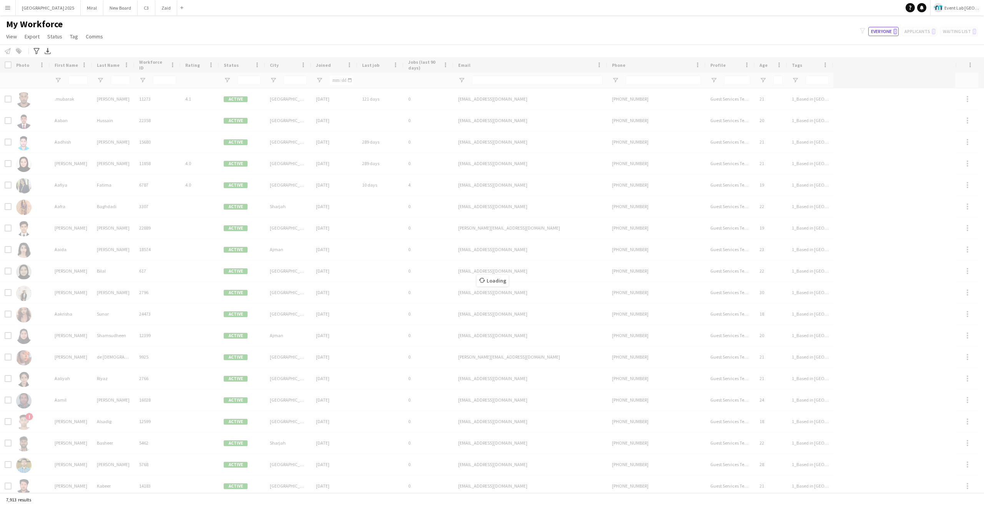
click at [445, 45] on div "Notify workforce Add to tag Select at least one crew to tag him or her. Advance…" at bounding box center [492, 51] width 984 height 13
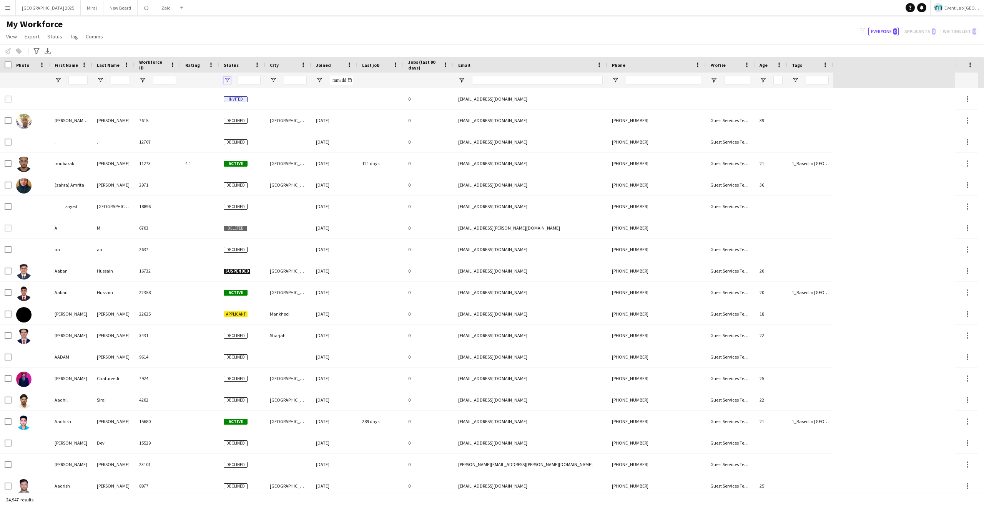
click at [226, 81] on span "Open Filter Menu" at bounding box center [227, 80] width 7 height 7
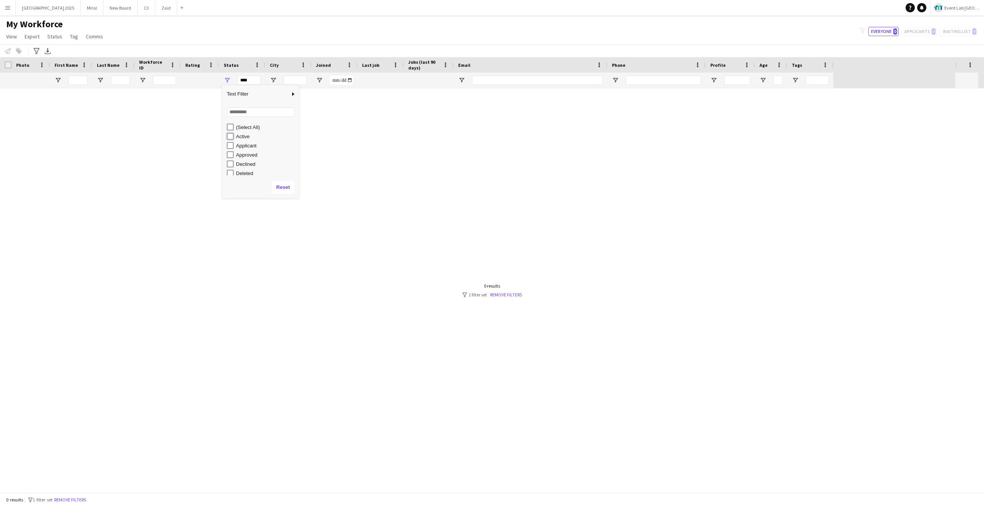
type input "**********"
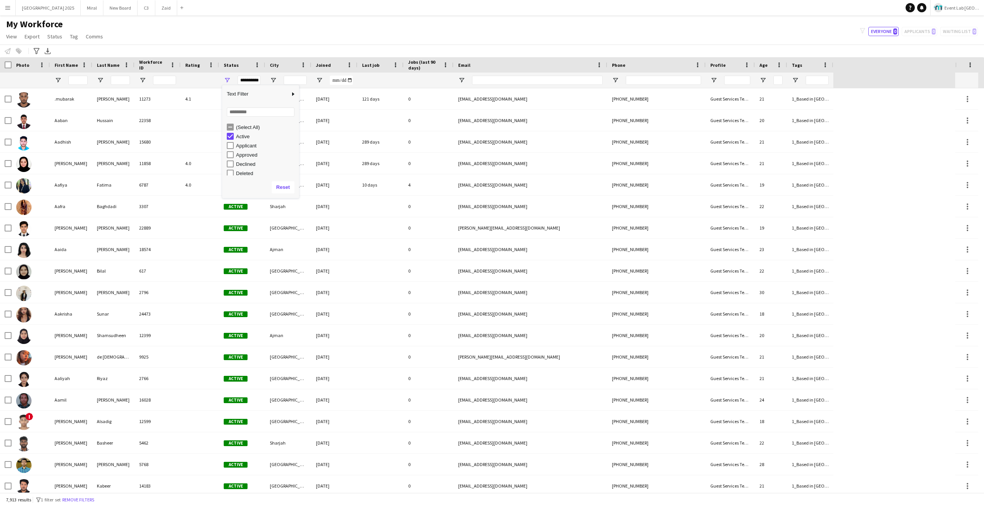
click at [293, 52] on div "Notify workforce Add to tag Select at least one crew to tag him or her. Advance…" at bounding box center [492, 51] width 984 height 13
click at [589, 30] on div "My Workforce View Views Default view New view Update view Delete view Edit name…" at bounding box center [492, 31] width 984 height 26
click at [197, 67] on span "Rating" at bounding box center [192, 65] width 15 height 6
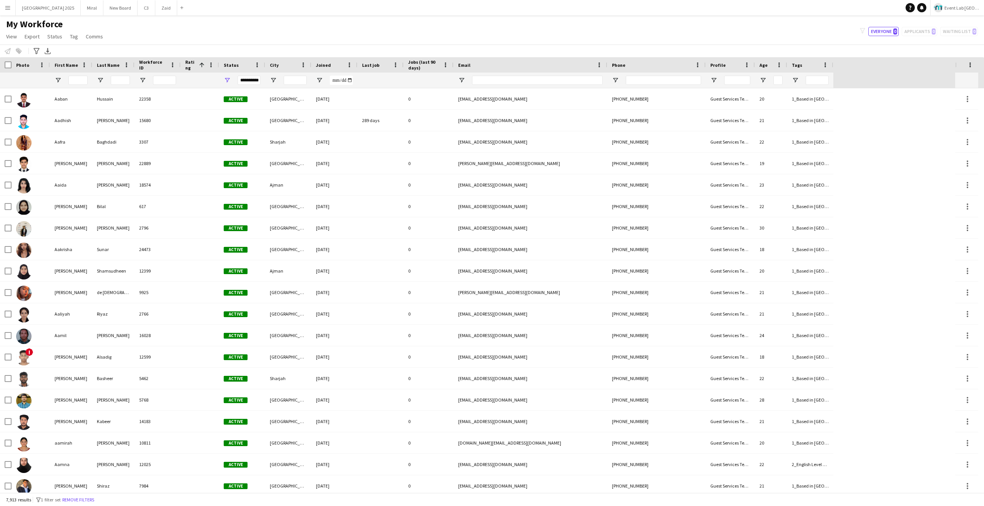
click at [197, 67] on span at bounding box center [200, 64] width 9 height 7
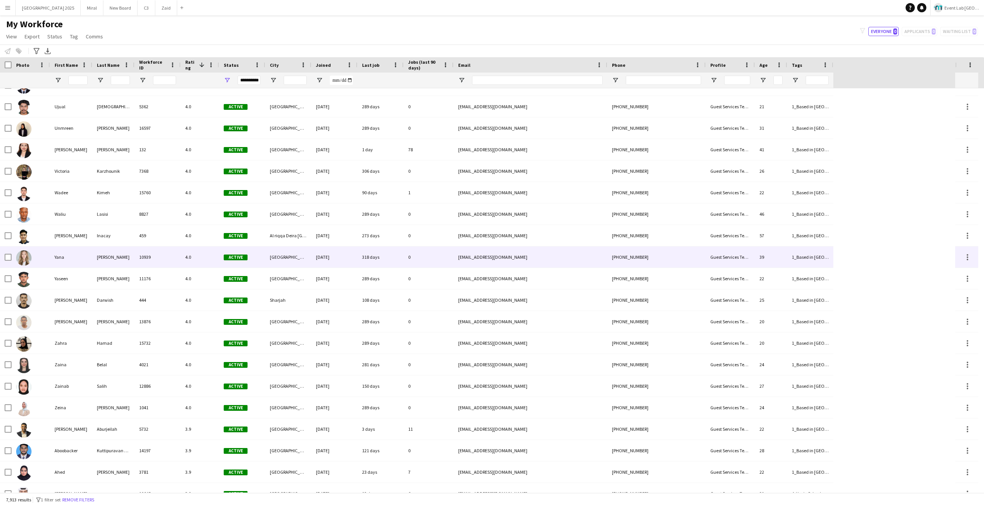
click at [189, 257] on div "4.0" at bounding box center [200, 257] width 38 height 21
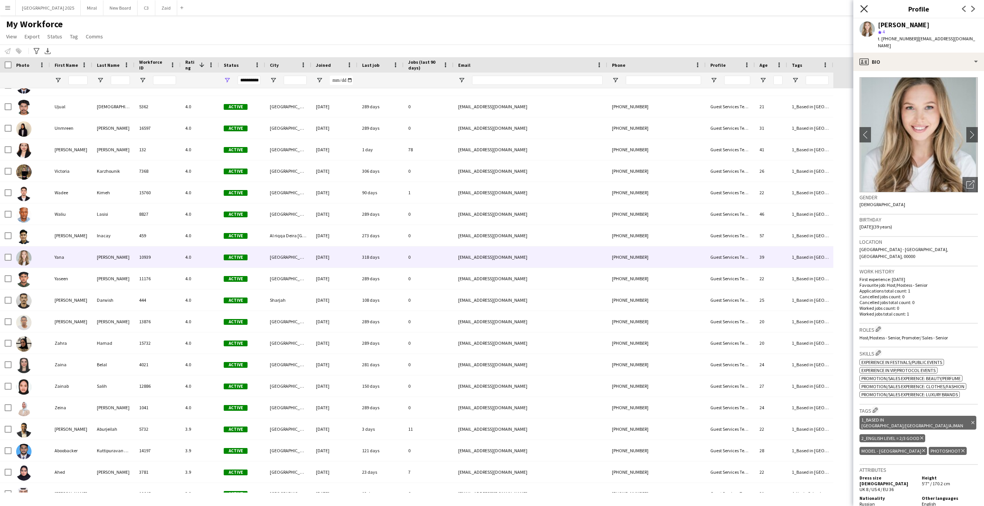
click at [866, 10] on icon "Close pop-in" at bounding box center [863, 8] width 7 height 7
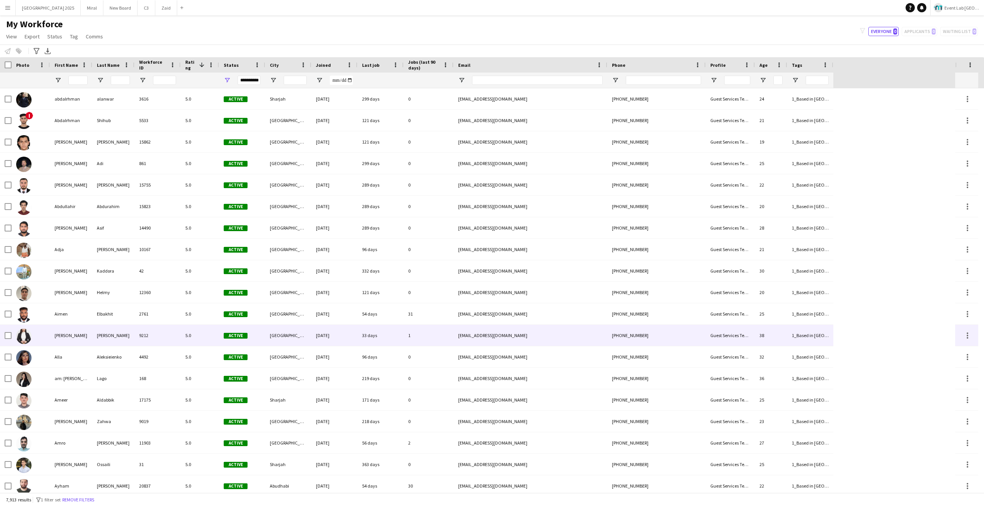
click at [71, 343] on div "[PERSON_NAME]" at bounding box center [71, 335] width 42 height 21
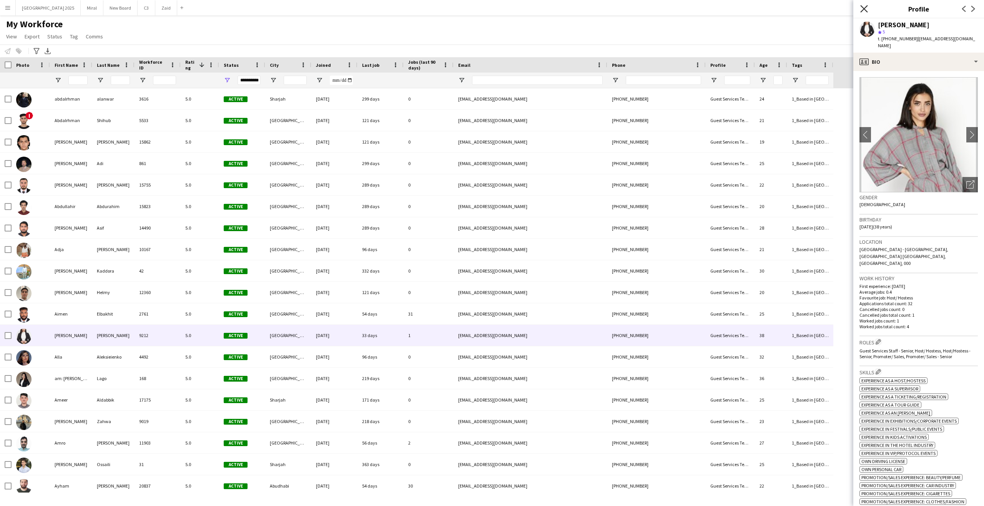
click at [862, 7] on icon at bounding box center [863, 8] width 7 height 7
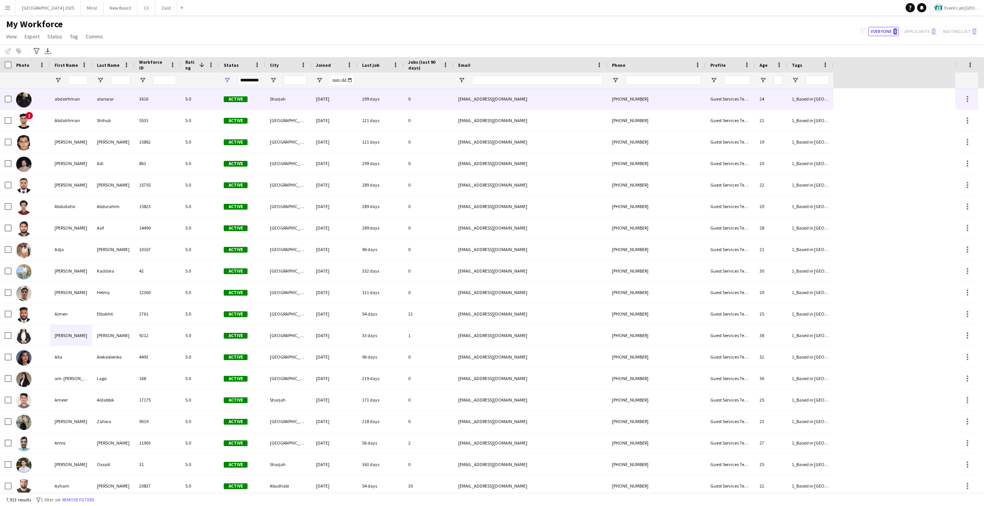
click at [196, 102] on div "5.0" at bounding box center [200, 98] width 38 height 21
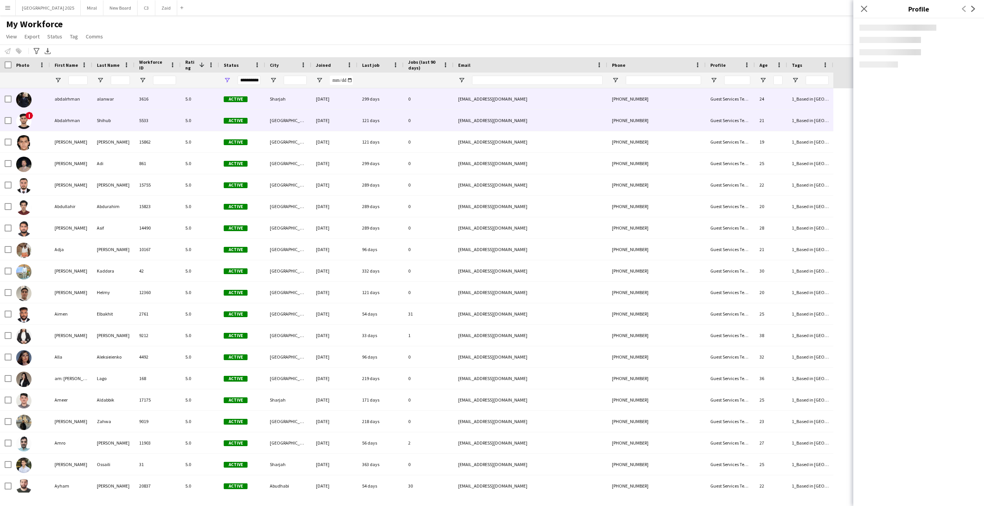
click at [202, 119] on div "5.0" at bounding box center [200, 120] width 38 height 21
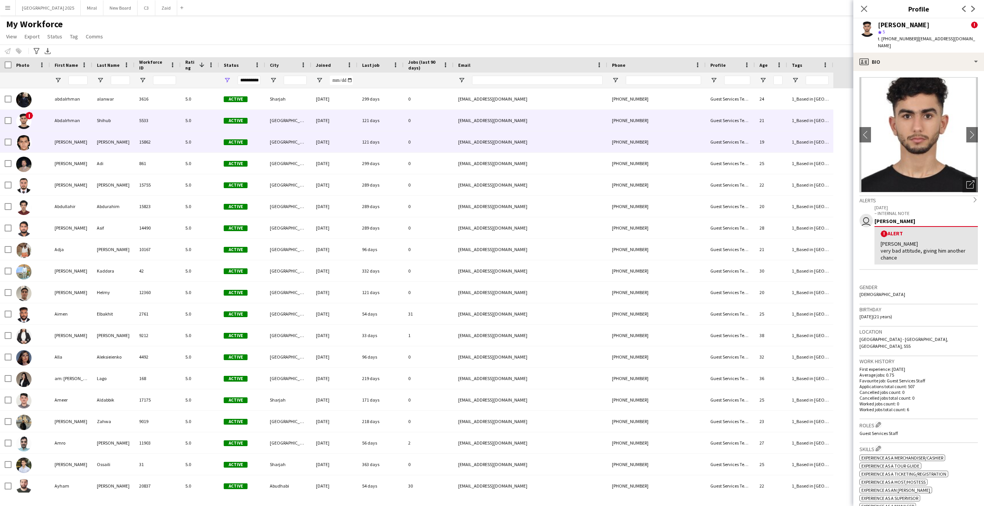
click at [222, 149] on div "Active" at bounding box center [242, 141] width 46 height 21
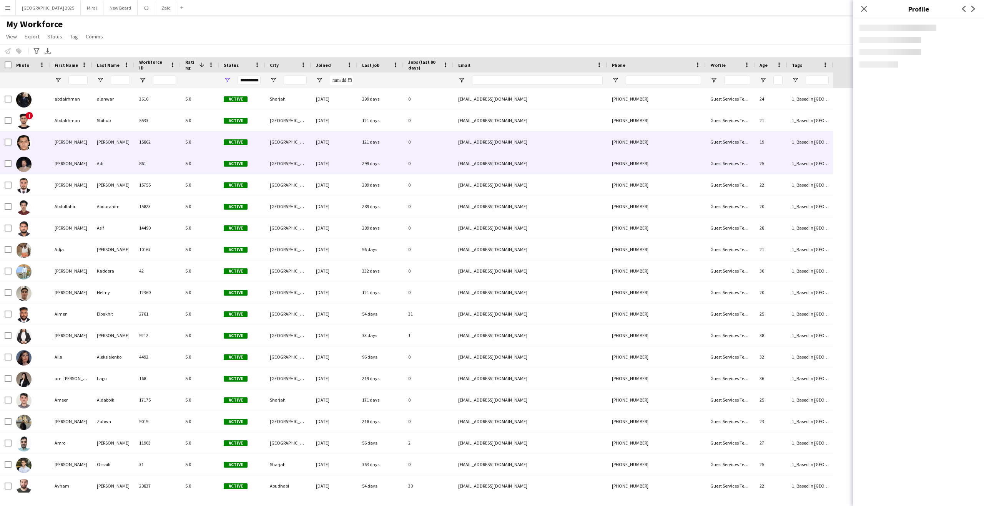
click at [196, 159] on div "5.0" at bounding box center [200, 163] width 38 height 21
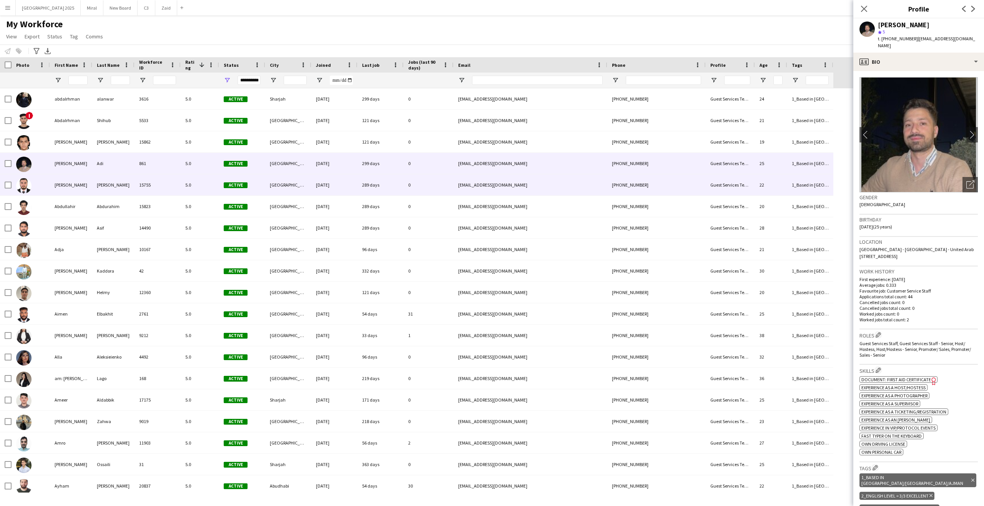
click at [208, 192] on div "5.0" at bounding box center [200, 184] width 38 height 21
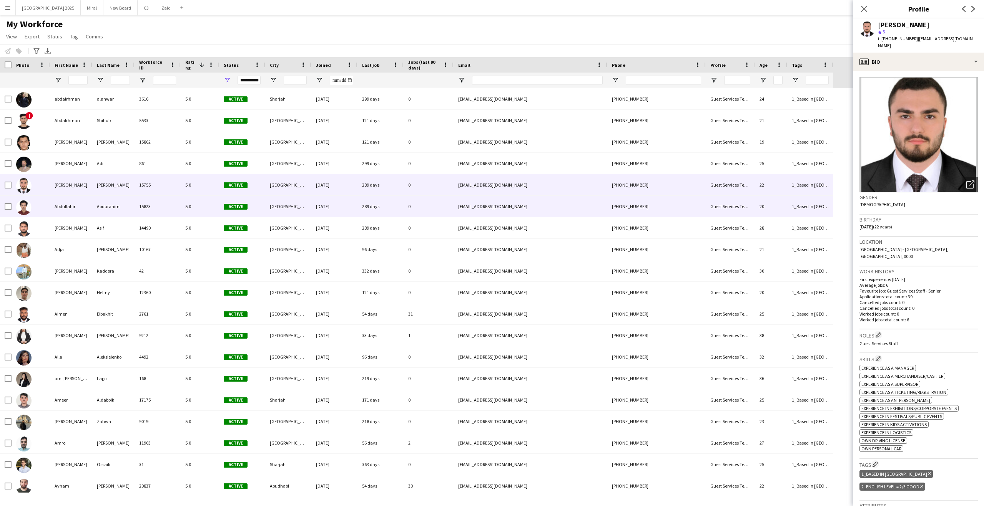
click at [186, 214] on div "5.0" at bounding box center [200, 206] width 38 height 21
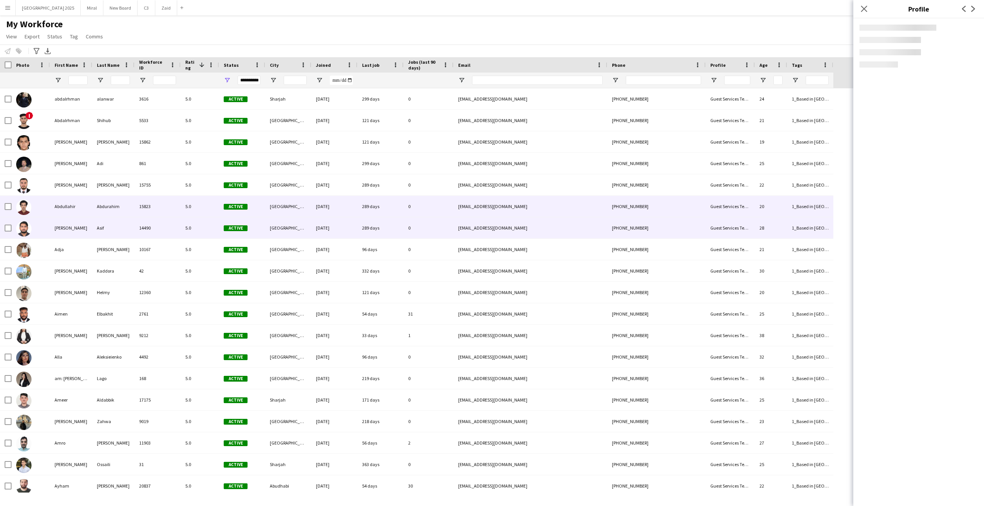
click at [194, 233] on div "5.0" at bounding box center [200, 227] width 38 height 21
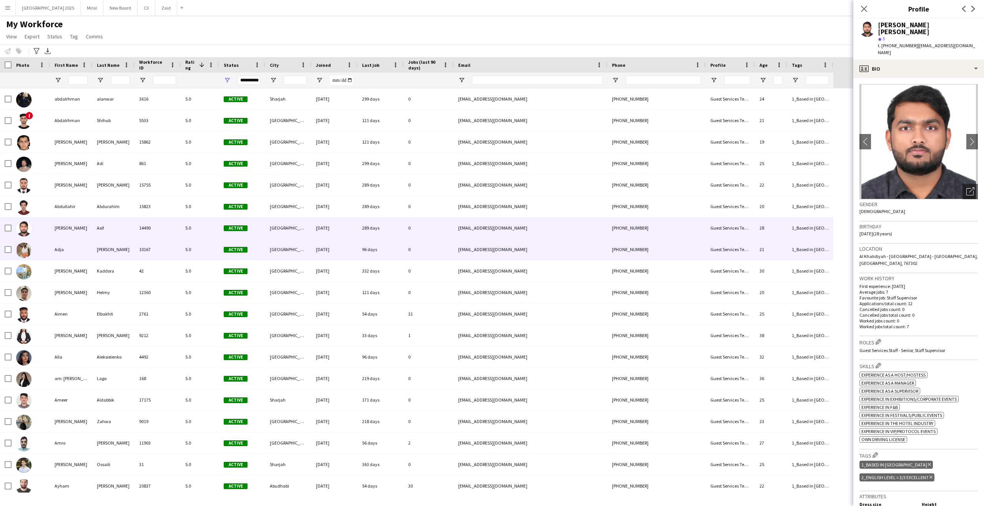
click at [208, 255] on div "5.0" at bounding box center [200, 249] width 38 height 21
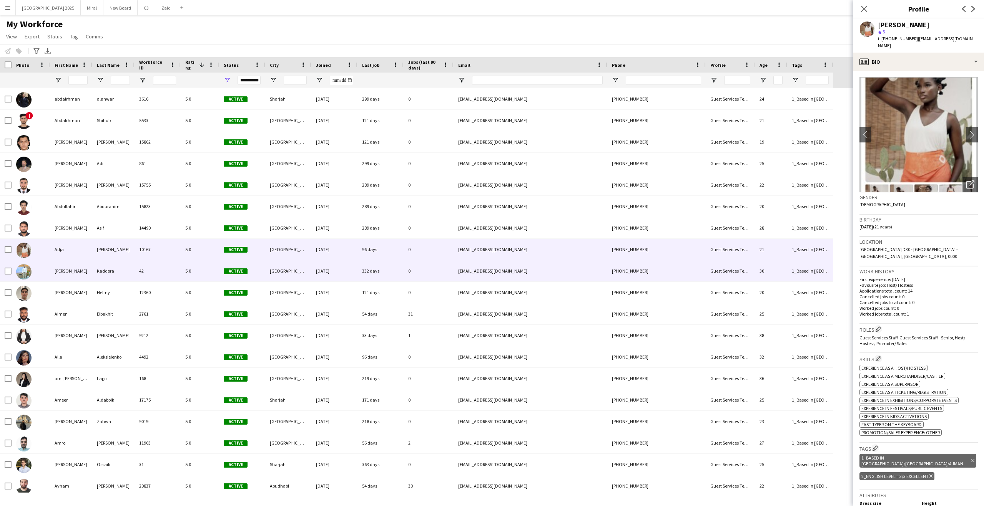
click at [146, 269] on div "42" at bounding box center [157, 270] width 46 height 21
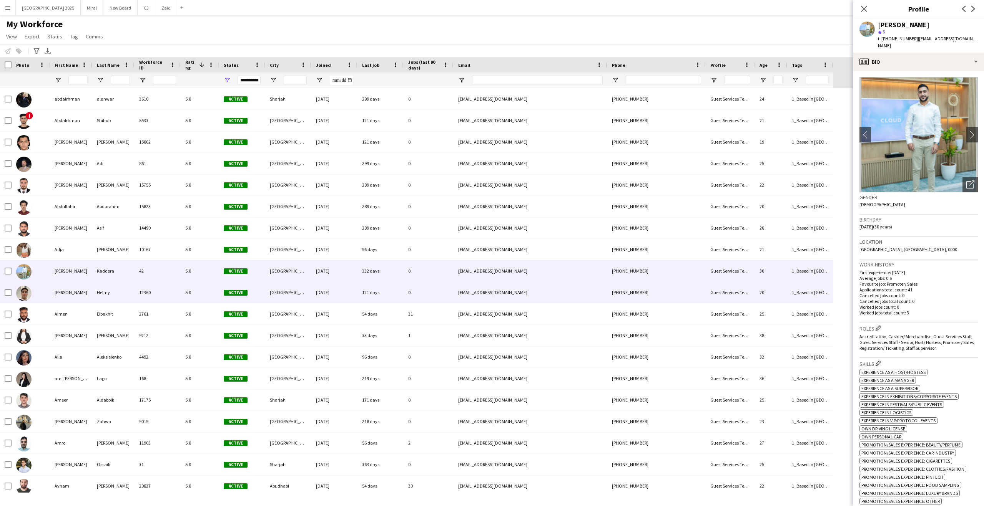
click at [156, 292] on div "12360" at bounding box center [157, 292] width 46 height 21
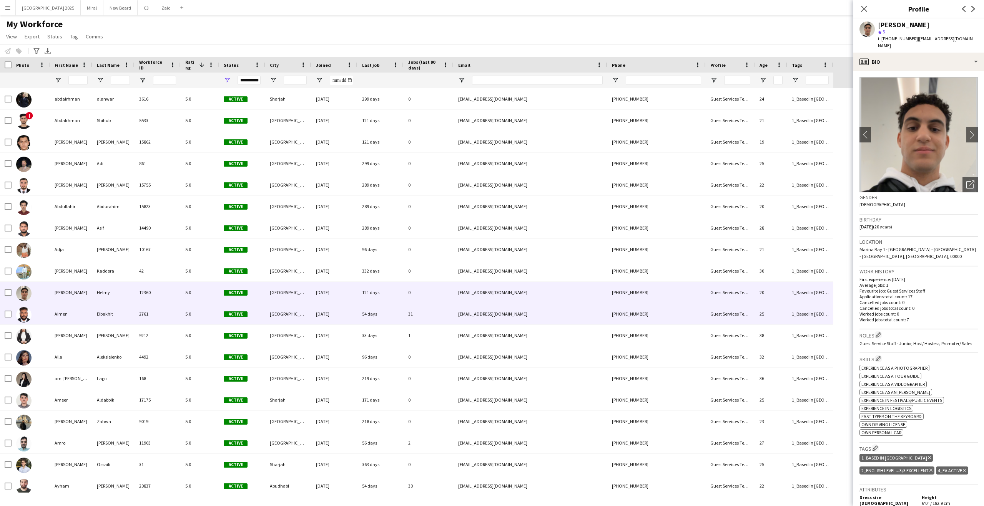
click at [159, 312] on div "2761" at bounding box center [157, 314] width 46 height 21
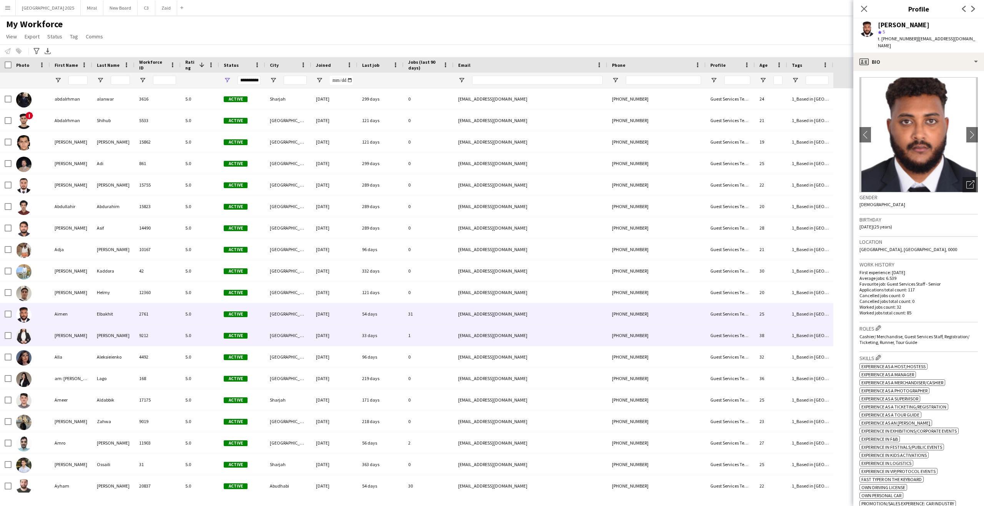
click at [148, 334] on div "9212" at bounding box center [157, 335] width 46 height 21
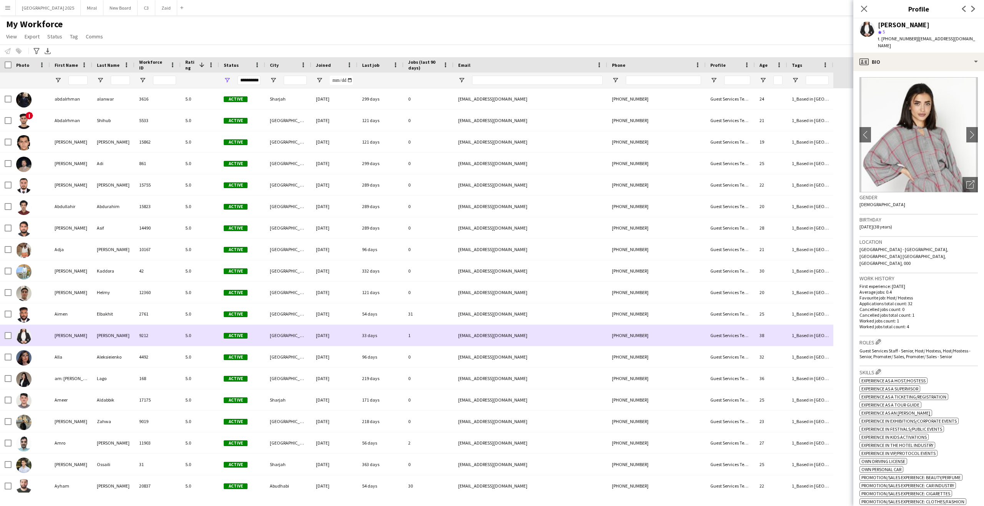
click at [160, 357] on div "4492" at bounding box center [157, 357] width 46 height 21
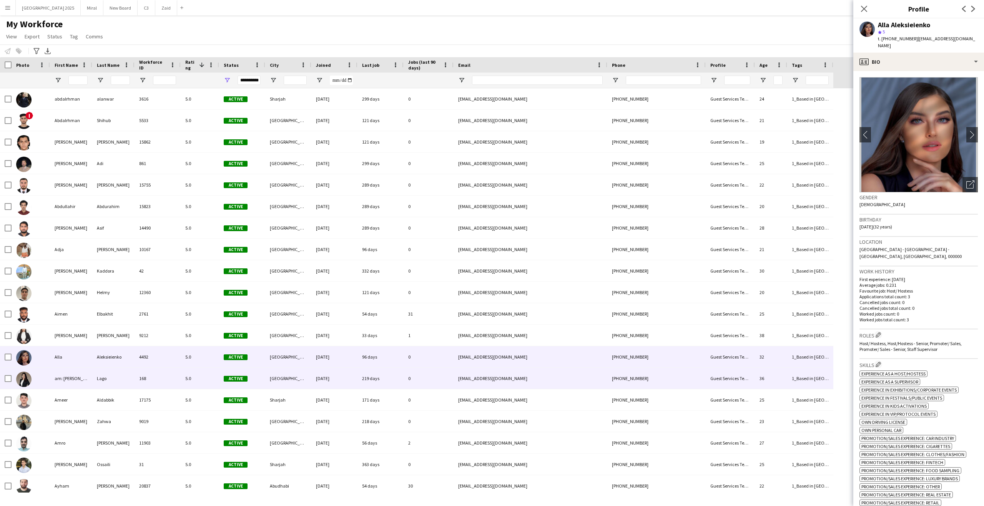
click at [157, 380] on div "168" at bounding box center [157, 378] width 46 height 21
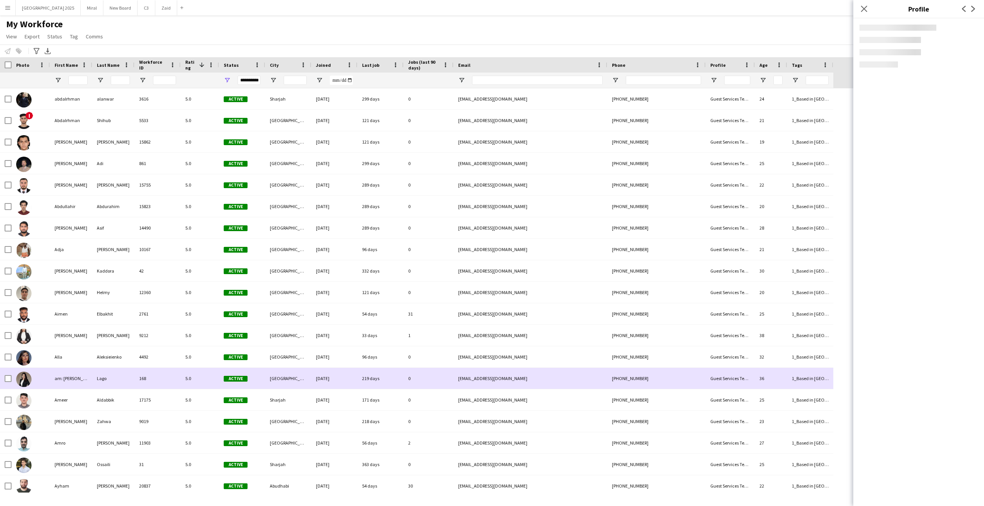
click at [147, 362] on div "4492" at bounding box center [157, 357] width 46 height 21
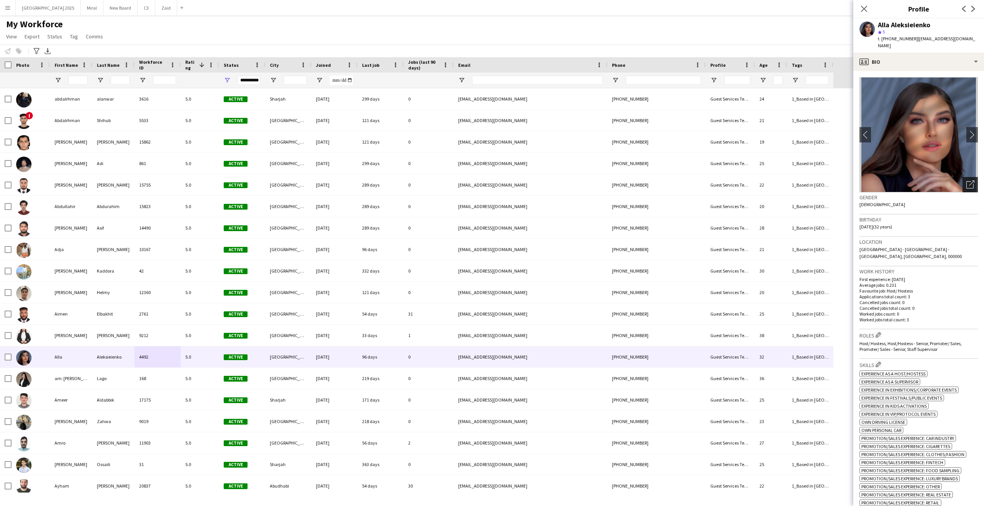
click at [966, 181] on icon "Open photos pop-in" at bounding box center [970, 185] width 8 height 8
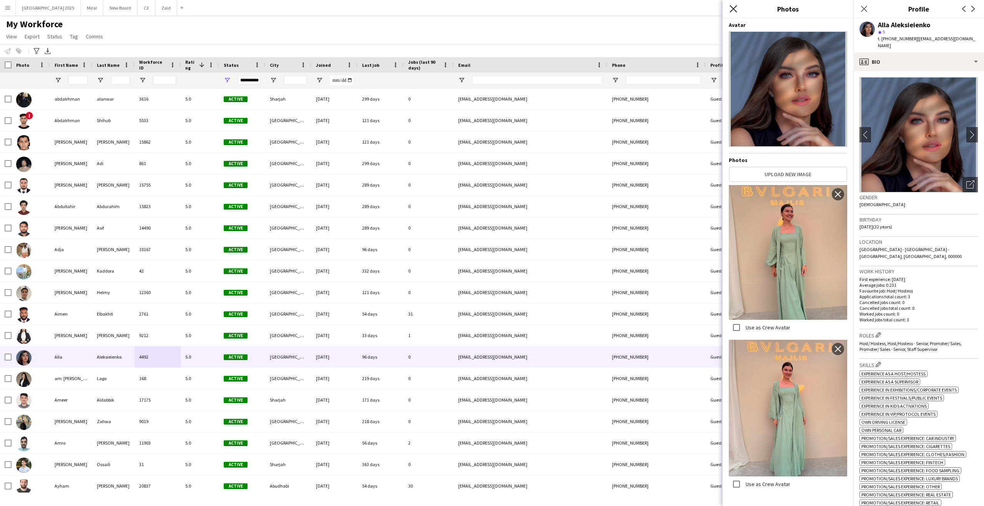
click at [735, 7] on icon at bounding box center [732, 8] width 7 height 7
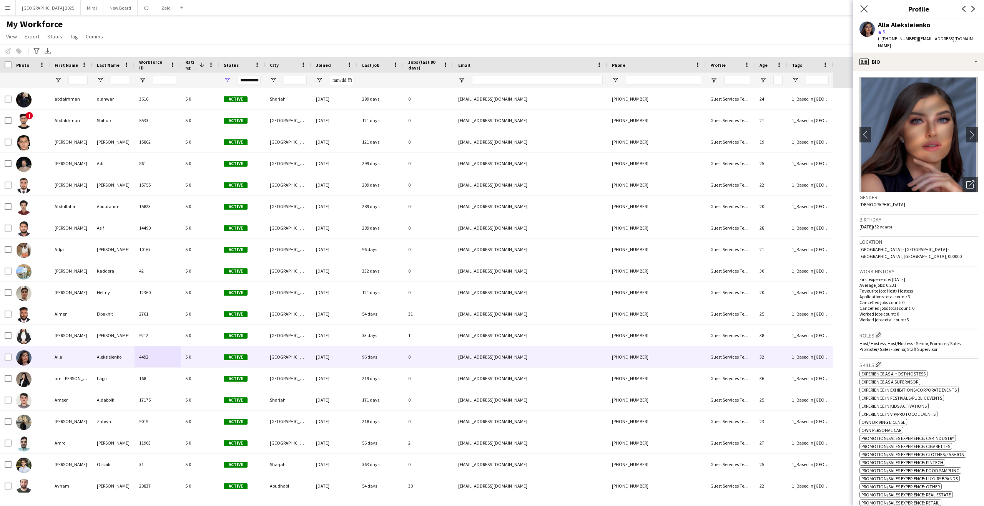
click at [858, 10] on app-icon "Close pop-in" at bounding box center [863, 8] width 11 height 11
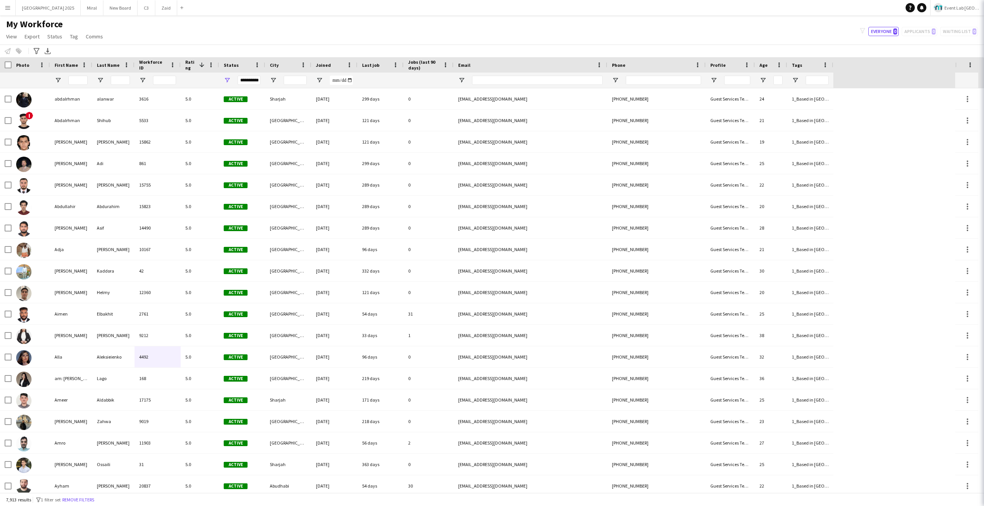
click at [794, 28] on div "My Workforce View Views Default view New view Update view Delete view Edit name…" at bounding box center [492, 31] width 984 height 26
click at [70, 32] on link "Tag" at bounding box center [74, 37] width 14 height 10
click at [238, 46] on div "Notify workforce Add to tag Select at least one crew to tag him or her. Advance…" at bounding box center [492, 51] width 984 height 13
click at [274, 36] on div "My Workforce View Views Default view New view Update view Delete view Edit name…" at bounding box center [492, 31] width 984 height 26
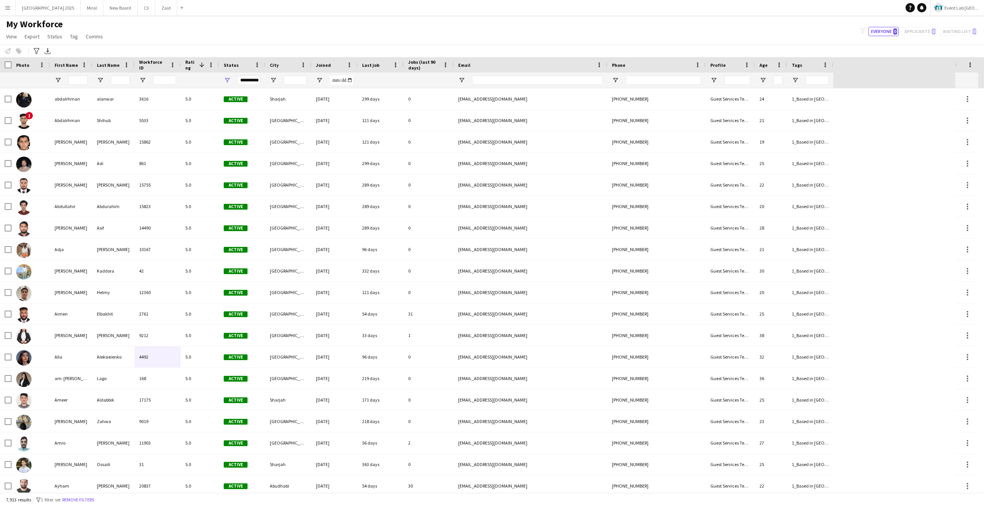
click at [277, 35] on div "My Workforce View Views Default view New view Update view Delete view Edit name…" at bounding box center [492, 31] width 984 height 26
click at [73, 34] on span "Tag" at bounding box center [74, 36] width 8 height 7
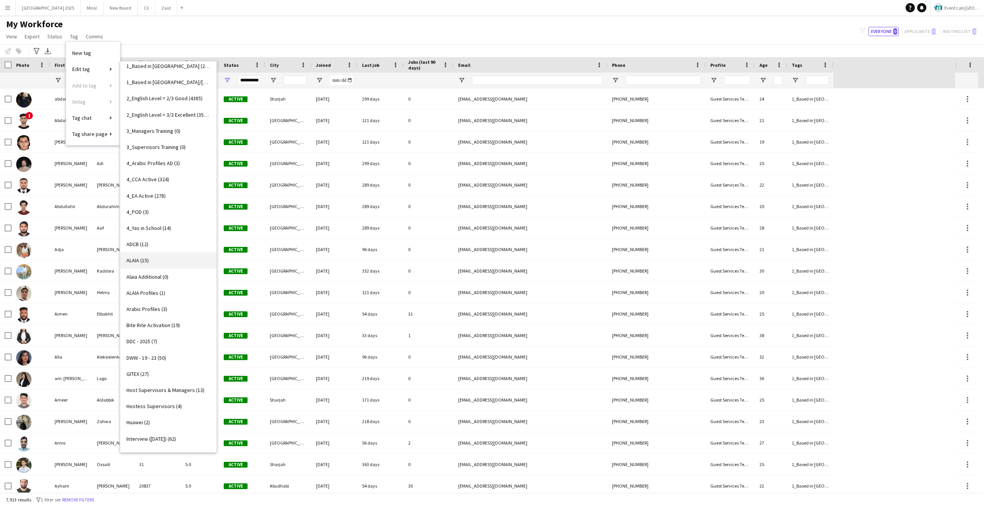
scroll to position [57, 0]
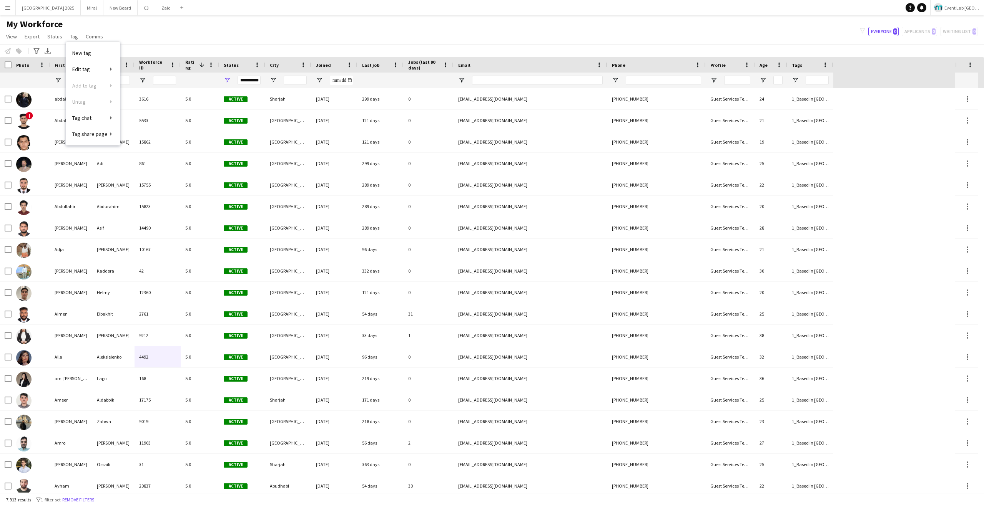
click at [199, 18] on div "My Workforce View Views Default view New view Update view Delete view Edit name…" at bounding box center [492, 31] width 984 height 26
click at [13, 35] on span "View" at bounding box center [11, 36] width 11 height 7
click at [6, 11] on button "Menu" at bounding box center [7, 7] width 15 height 15
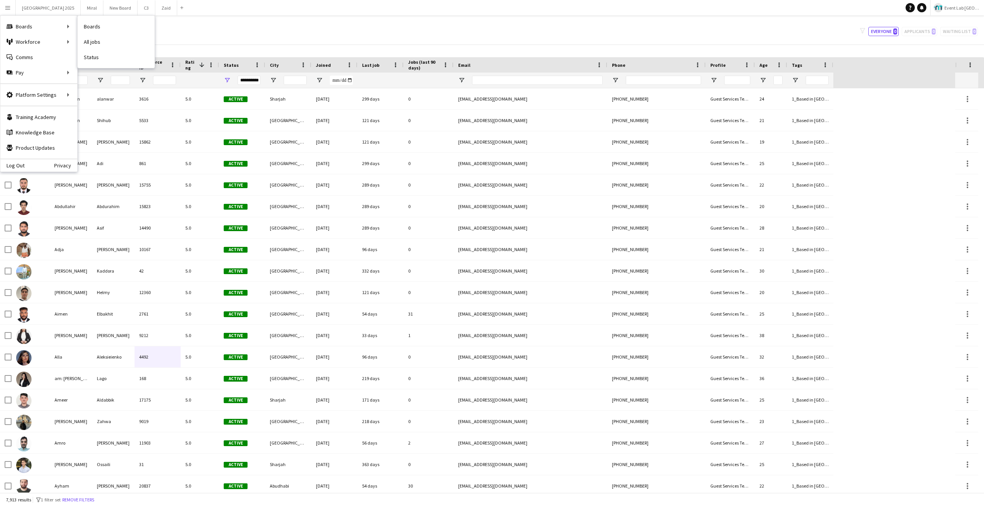
click at [247, 37] on div "My Workforce View Views Default view New view Update view Delete view Edit name…" at bounding box center [492, 31] width 984 height 26
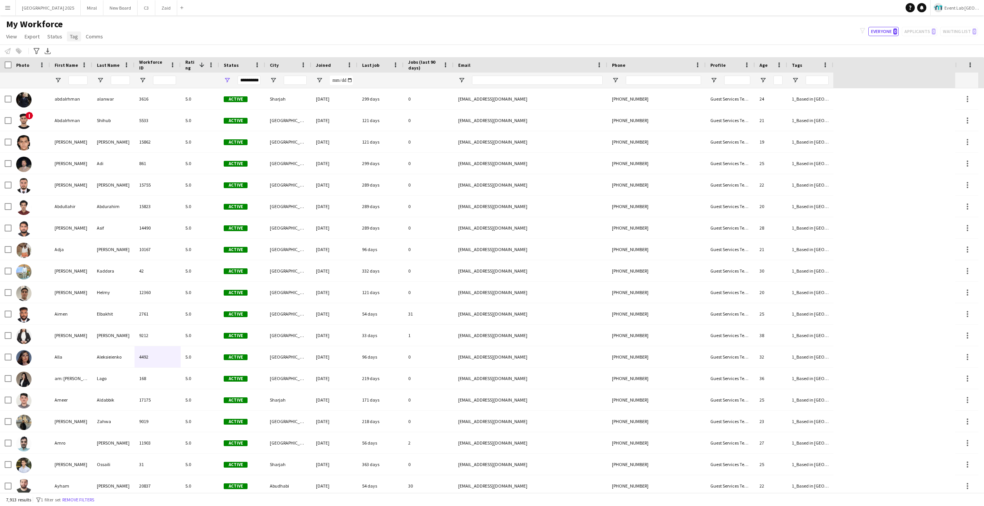
click at [73, 35] on span "Tag" at bounding box center [74, 36] width 8 height 7
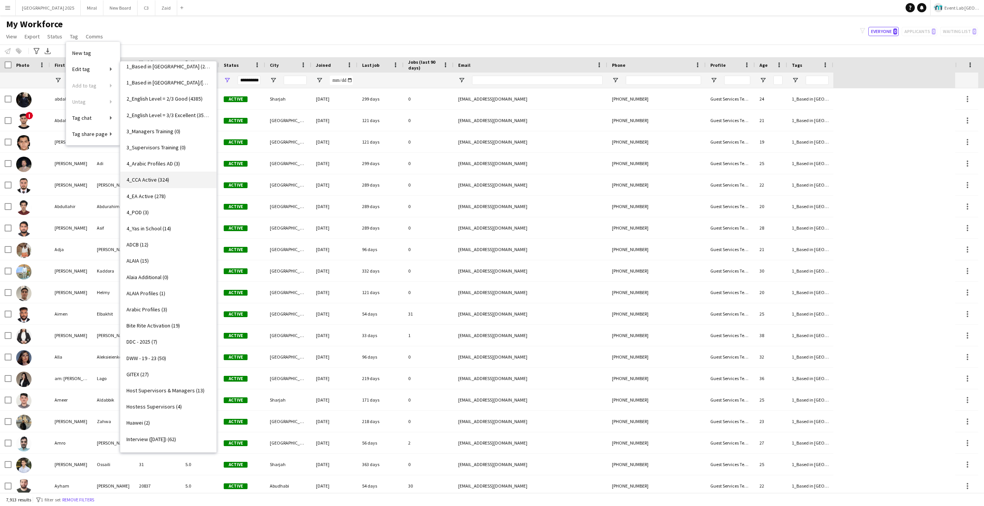
scroll to position [54, 0]
click at [164, 134] on span "3_Managers Training (0)" at bounding box center [153, 132] width 54 height 7
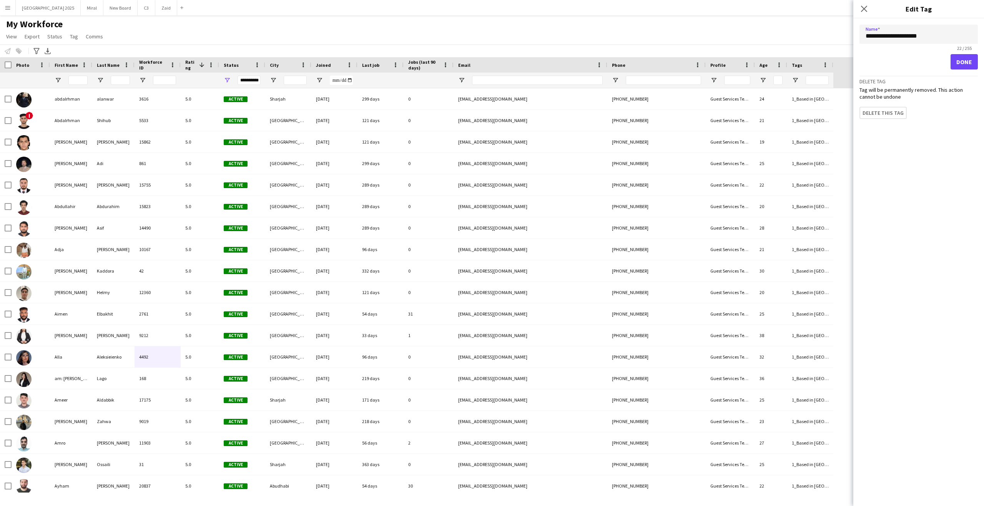
drag, startPoint x: 931, startPoint y: 37, endPoint x: 792, endPoint y: 36, distance: 139.1
click at [792, 36] on body "Menu Boards Boards Boards All jobs Status Workforce Workforce My Workforce Recr…" at bounding box center [492, 253] width 984 height 506
type input "**********"
click at [965, 62] on button "Done" at bounding box center [963, 61] width 27 height 15
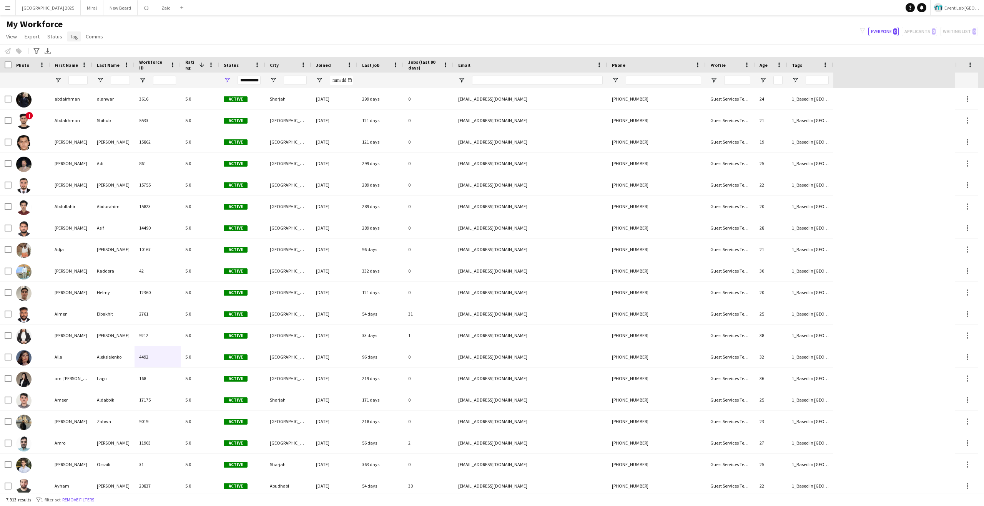
click at [70, 33] on span "Tag" at bounding box center [74, 36] width 8 height 7
click at [99, 51] on link "New tag" at bounding box center [93, 53] width 54 height 16
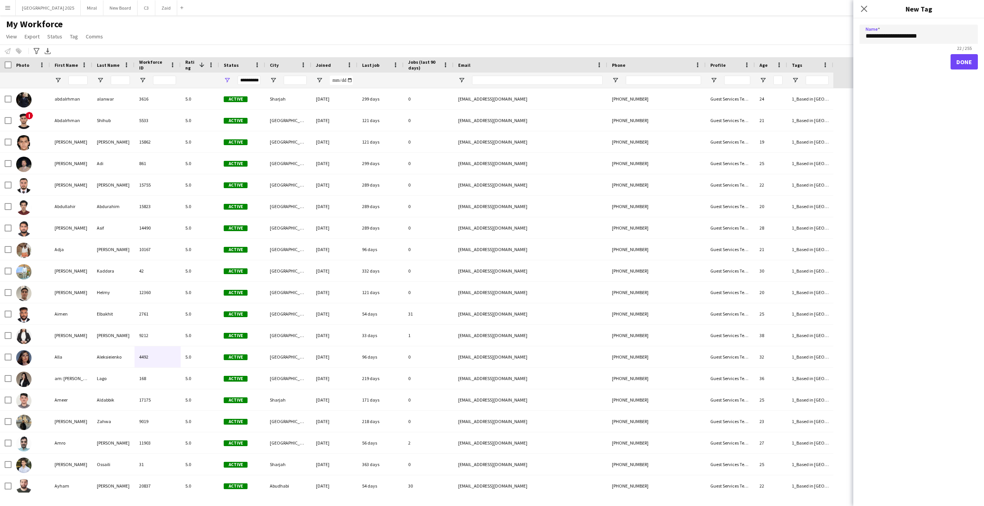
drag, startPoint x: 921, startPoint y: 36, endPoint x: 933, endPoint y: 34, distance: 12.1
click at [933, 34] on input "**********" at bounding box center [918, 34] width 118 height 19
type input "**********"
click at [961, 58] on button "Done" at bounding box center [963, 61] width 27 height 15
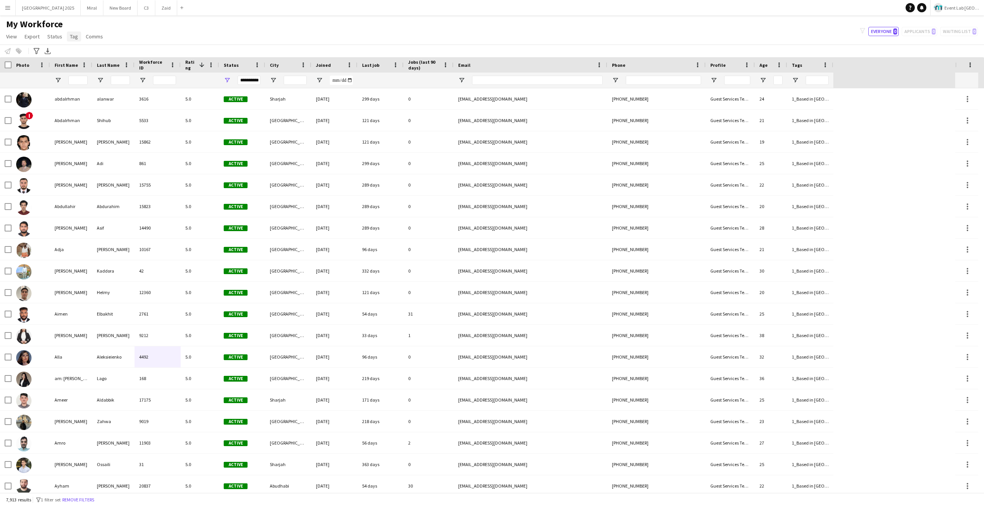
click at [75, 37] on span "Tag" at bounding box center [74, 36] width 8 height 7
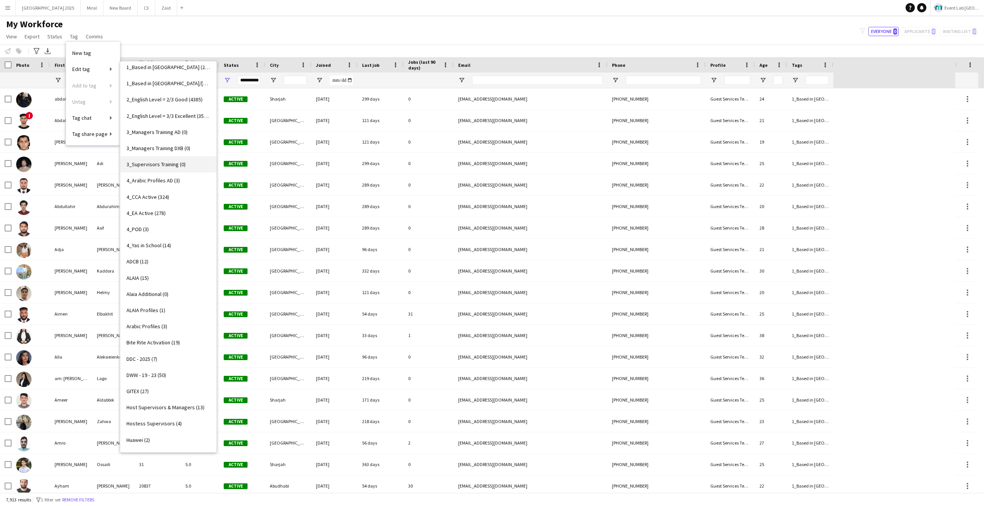
click at [162, 164] on span "3_Supervisors Training (0)" at bounding box center [155, 164] width 59 height 7
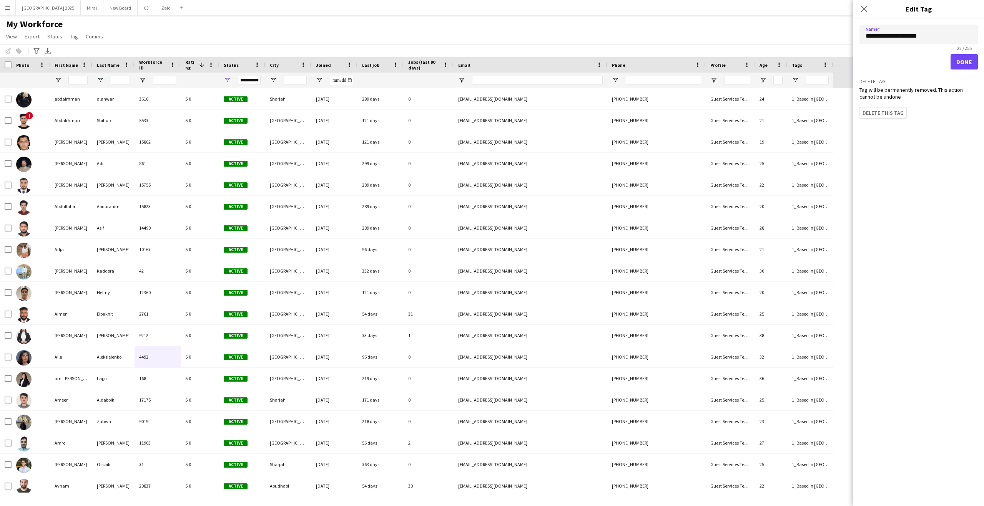
click at [905, 39] on input "**********" at bounding box center [918, 34] width 118 height 19
click at [944, 38] on input "**********" at bounding box center [918, 34] width 118 height 19
type input "**********"
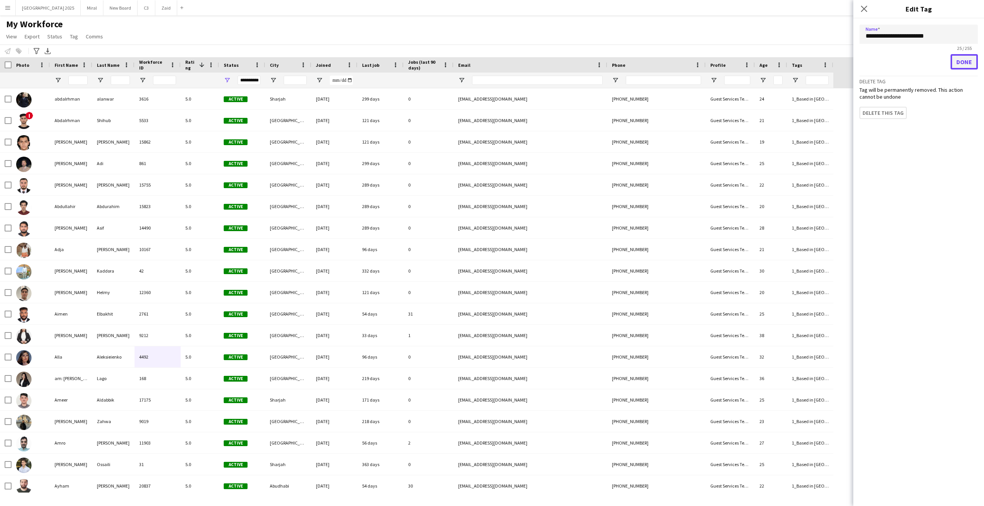
click at [959, 58] on button "Done" at bounding box center [963, 61] width 27 height 15
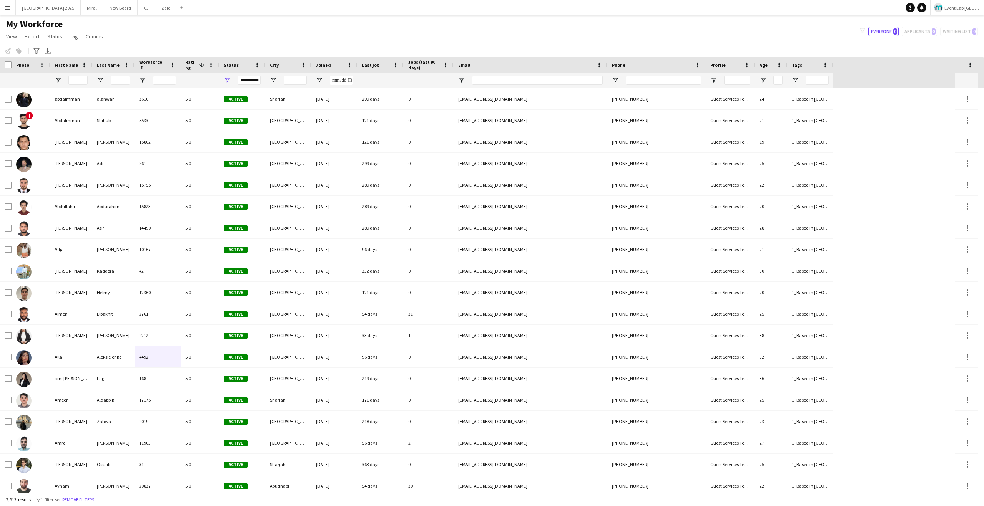
click at [80, 34] on app-page-menu "View Views Default view New view Update view Delete view Edit name Customise vi…" at bounding box center [55, 37] width 111 height 15
click at [76, 35] on link "Tag" at bounding box center [74, 37] width 14 height 10
click at [100, 51] on link "New tag" at bounding box center [93, 53] width 54 height 16
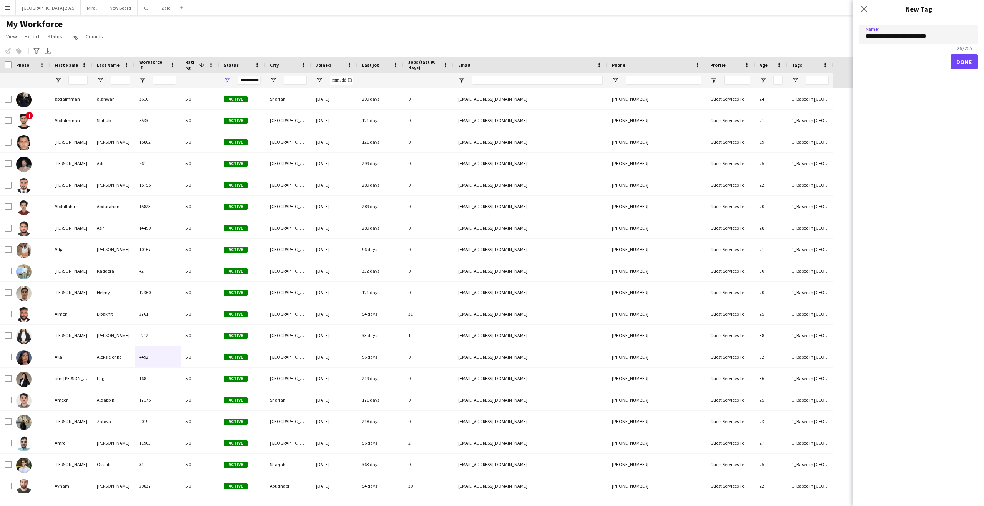
type input "**********"
click at [959, 63] on button "Done" at bounding box center [963, 61] width 27 height 15
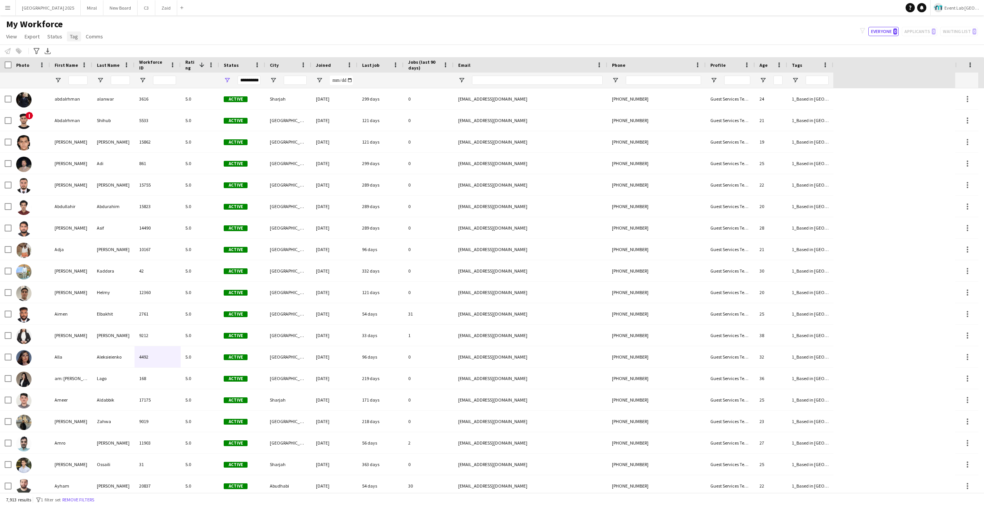
click at [70, 35] on span "Tag" at bounding box center [74, 36] width 8 height 7
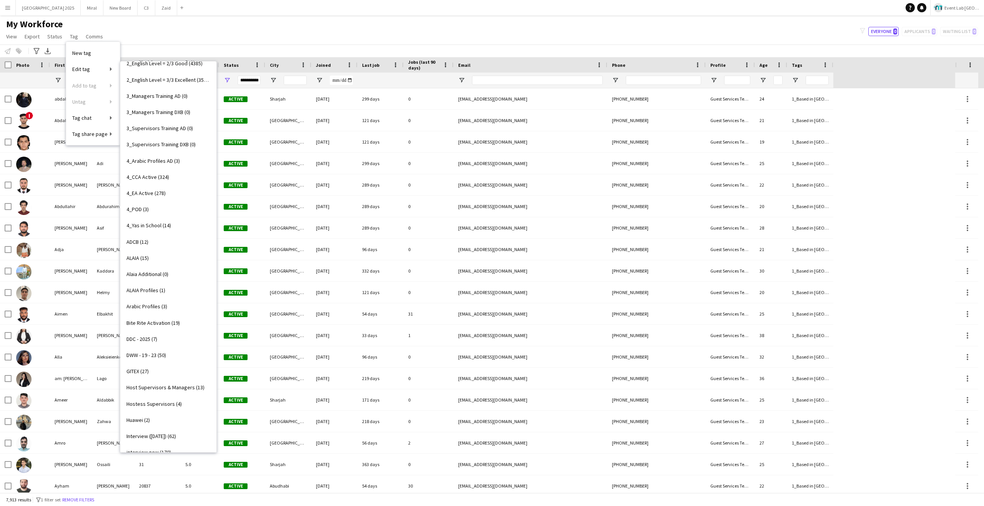
scroll to position [0, 0]
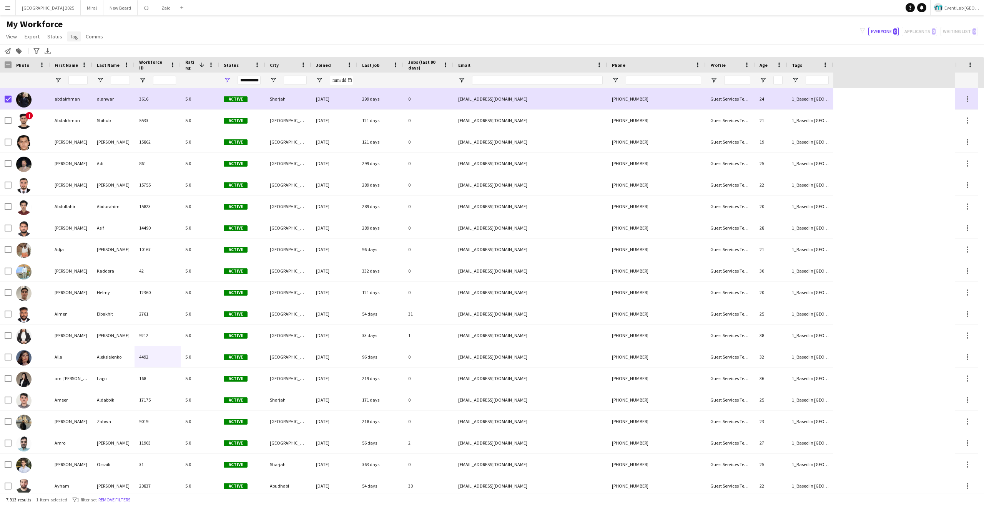
click at [71, 37] on span "Tag" at bounding box center [74, 36] width 8 height 7
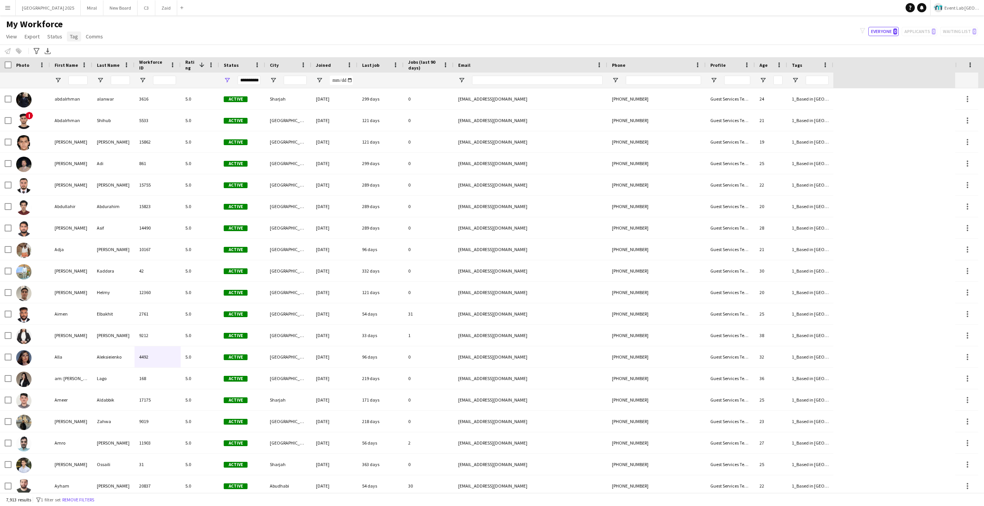
click at [67, 37] on link "Tag" at bounding box center [74, 37] width 14 height 10
click at [256, 25] on div "My Workforce View Views Default view New view Update view Delete view Edit name…" at bounding box center [492, 31] width 984 height 26
click at [73, 34] on span "Tag" at bounding box center [74, 36] width 8 height 7
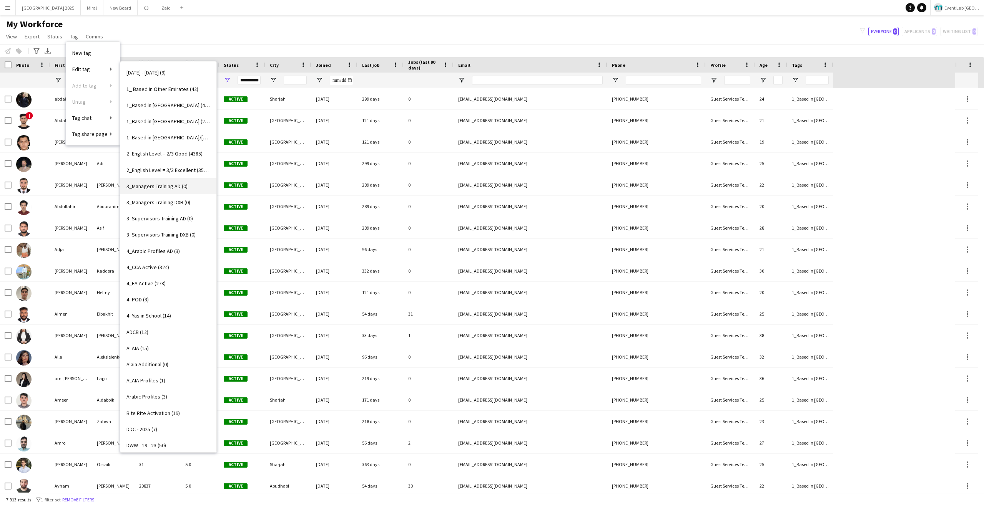
click at [180, 182] on link "3_Managers Training AD (0)" at bounding box center [168, 186] width 96 height 16
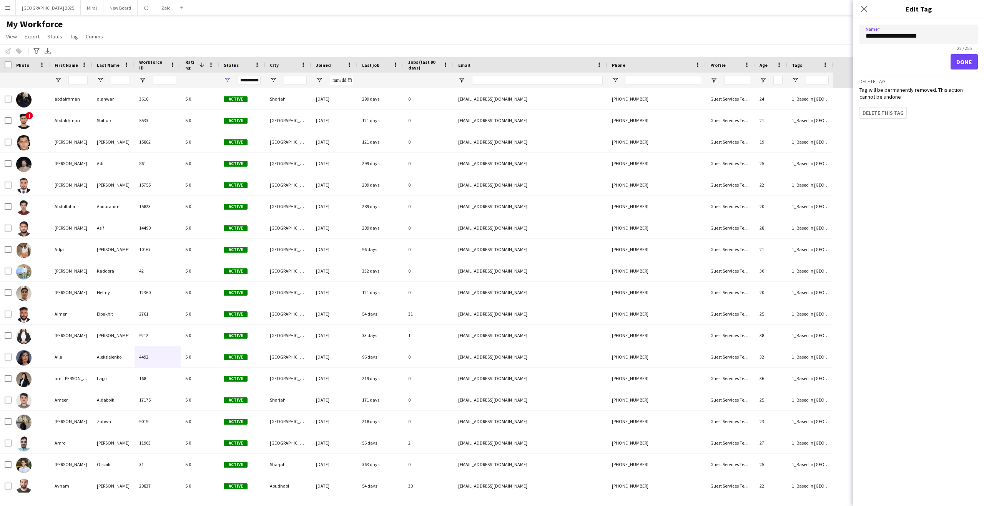
click at [886, 38] on input "**********" at bounding box center [918, 34] width 118 height 19
click at [861, 11] on icon at bounding box center [863, 8] width 7 height 7
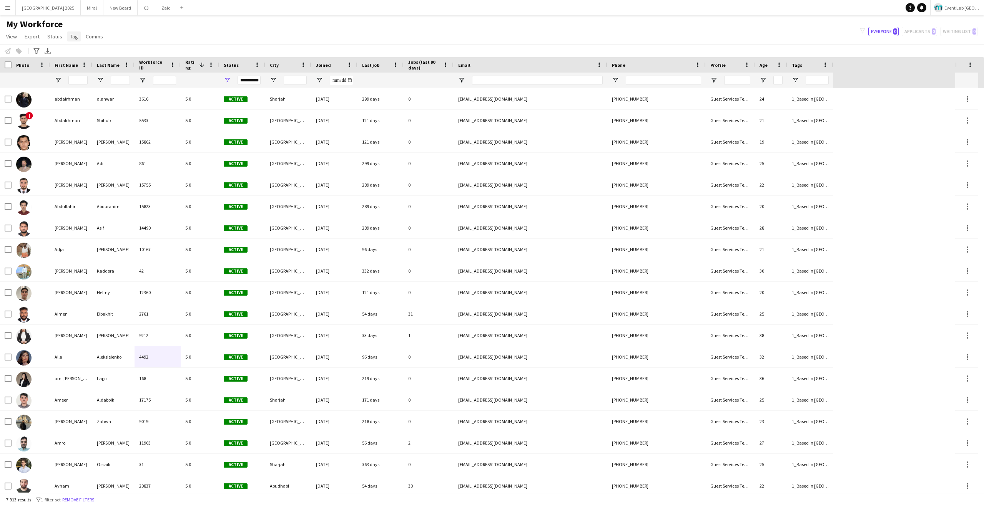
click at [76, 35] on link "Tag" at bounding box center [74, 37] width 14 height 10
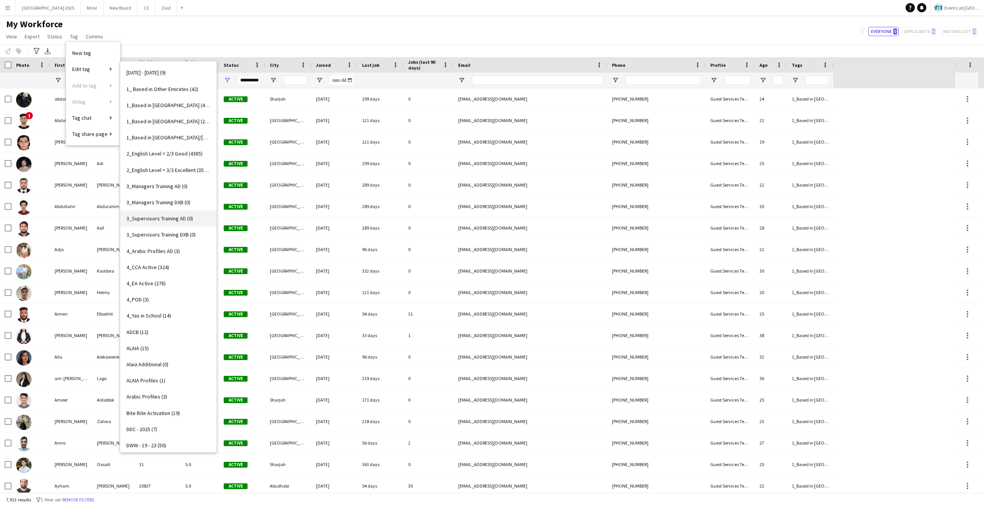
click at [165, 218] on span "3_Supervisors Training AD (0)" at bounding box center [159, 218] width 66 height 7
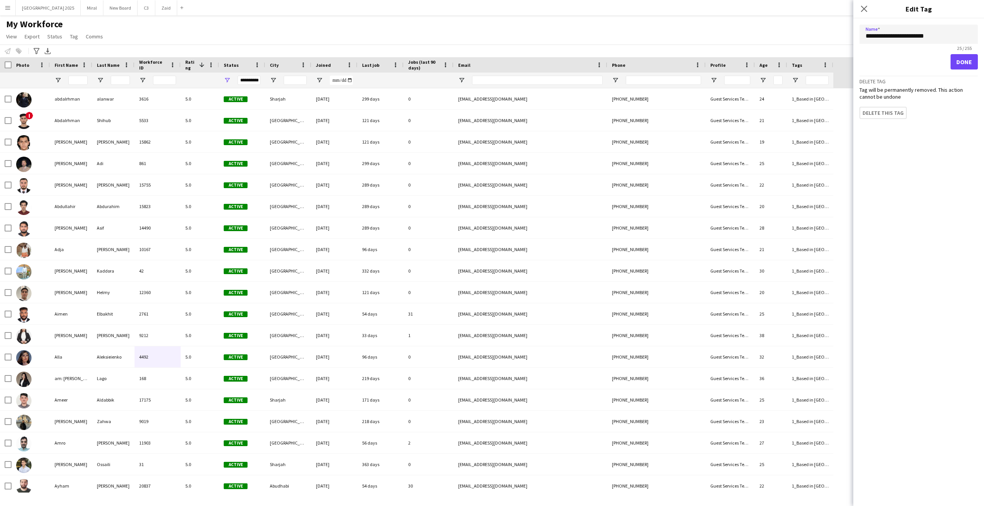
click at [924, 35] on input "**********" at bounding box center [918, 34] width 118 height 19
click at [941, 37] on input "**********" at bounding box center [918, 34] width 118 height 19
click at [748, 39] on div "My Workforce View Views Default view New view Update view Delete view Edit name…" at bounding box center [492, 31] width 984 height 26
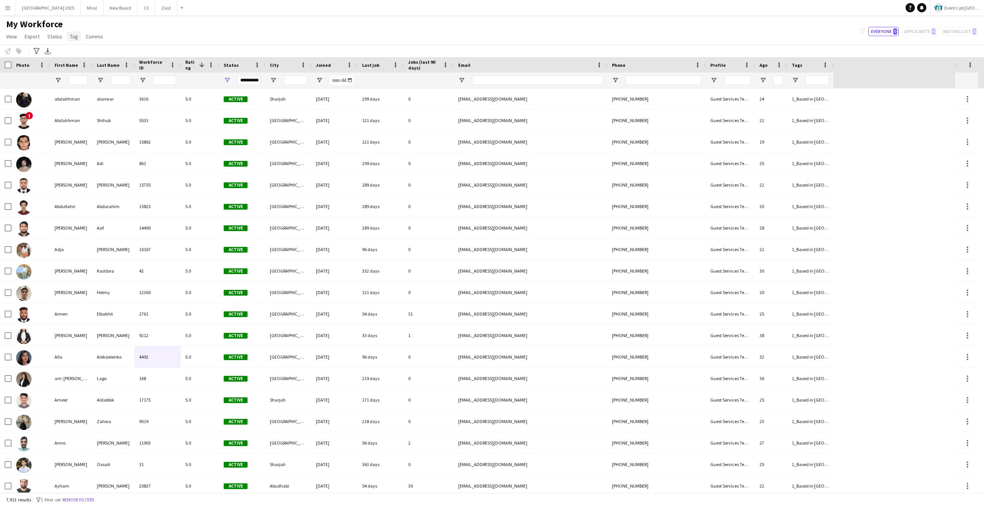
click at [72, 33] on span "Tag" at bounding box center [74, 36] width 8 height 7
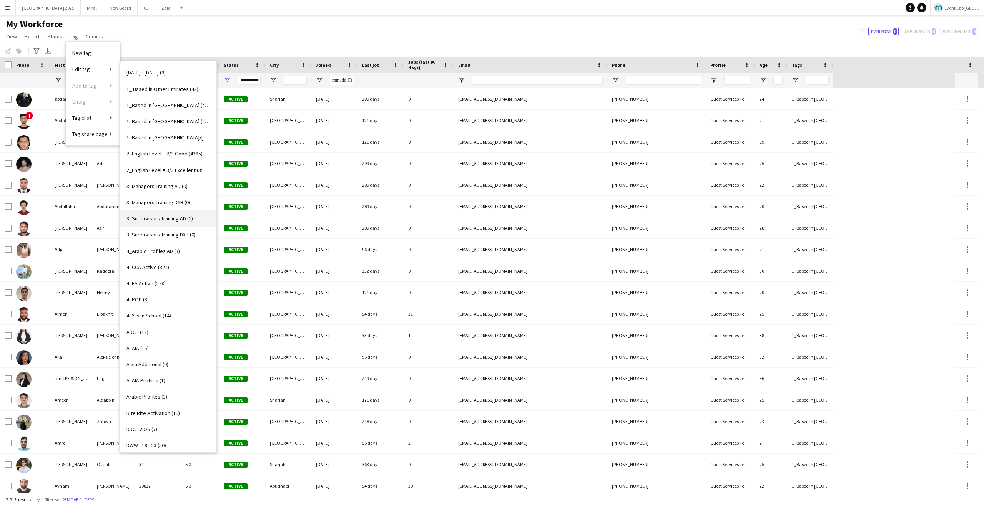
click at [177, 213] on link "3_Supervisors Training AD (0)" at bounding box center [168, 219] width 96 height 16
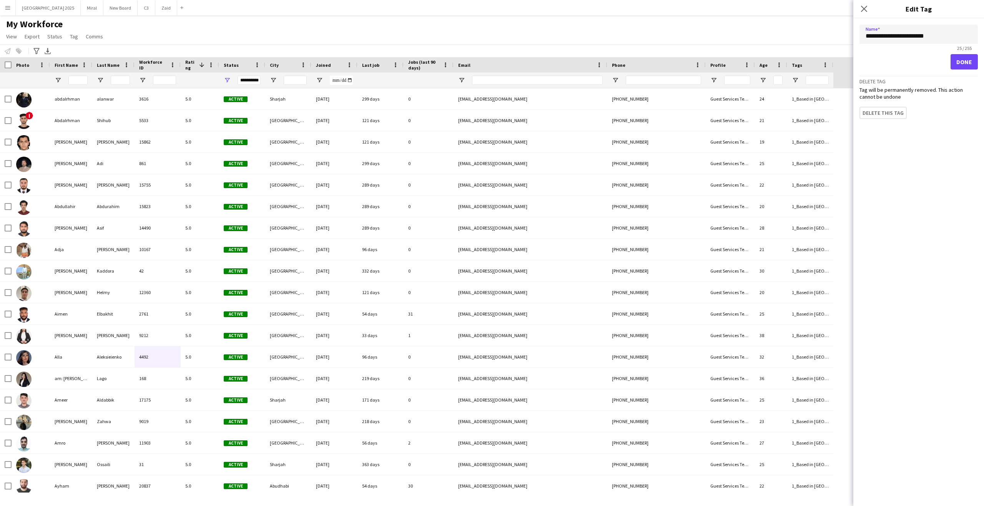
click at [897, 38] on input "**********" at bounding box center [918, 34] width 118 height 19
click at [863, 9] on icon at bounding box center [863, 8] width 7 height 7
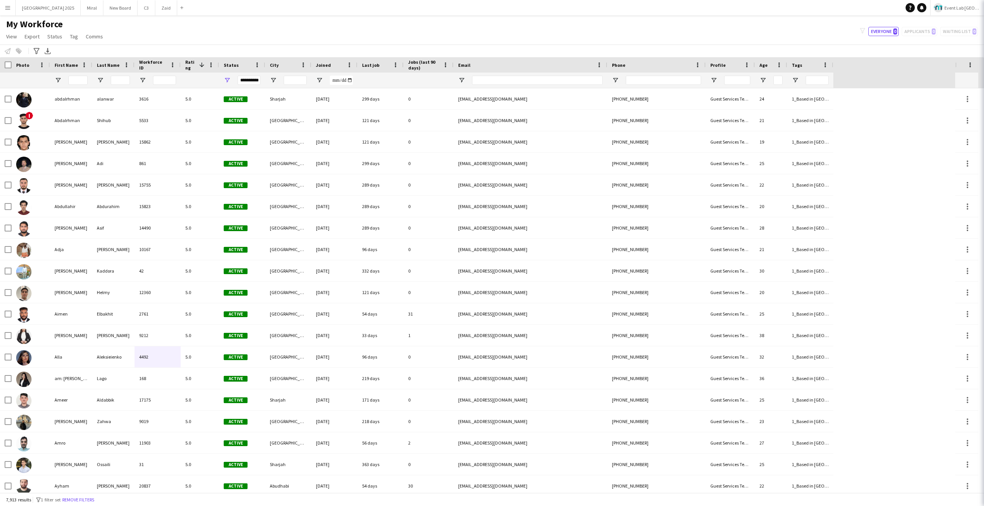
click at [768, 35] on div "My Workforce View Views Default view New view Update view Delete view Edit name…" at bounding box center [492, 31] width 984 height 26
click at [8, 7] on app-icon "Menu" at bounding box center [8, 8] width 6 height 6
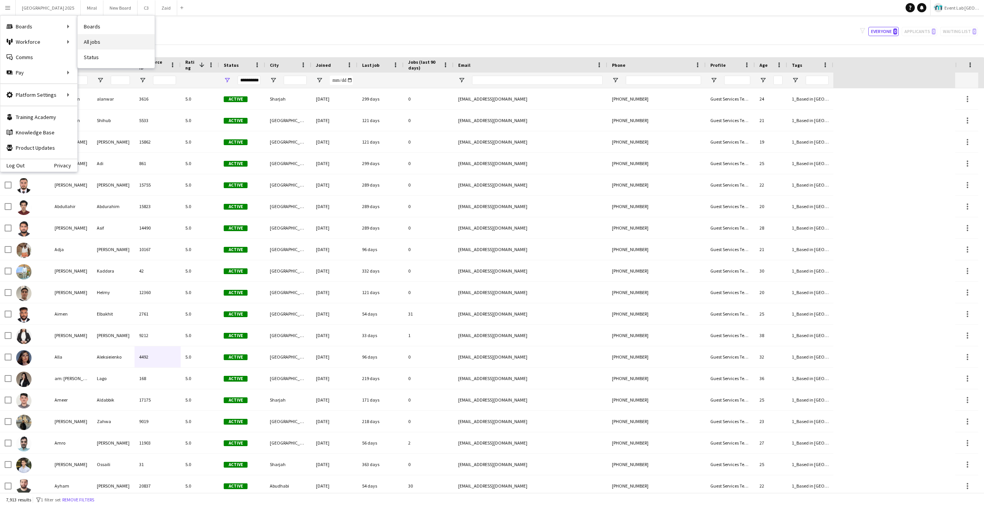
click at [94, 38] on link "All jobs" at bounding box center [116, 41] width 77 height 15
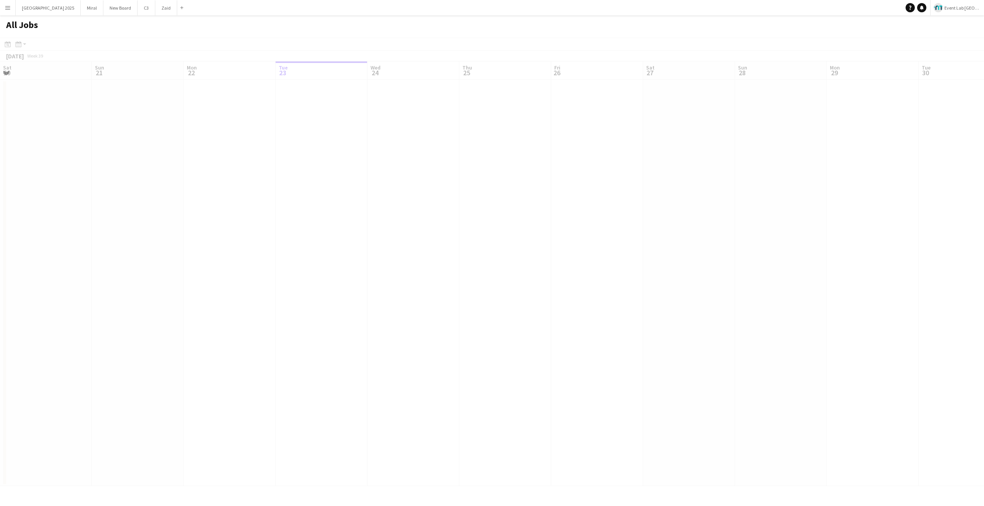
scroll to position [0, 184]
click at [76, 3] on app-icon "Close" at bounding box center [77, 3] width 3 height 3
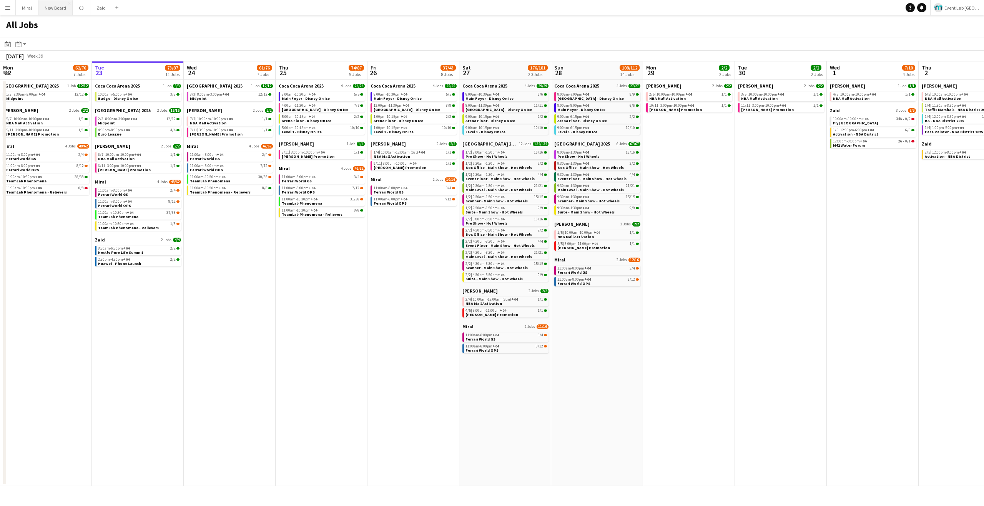
click at [70, 3] on button "New Board Close" at bounding box center [55, 7] width 34 height 15
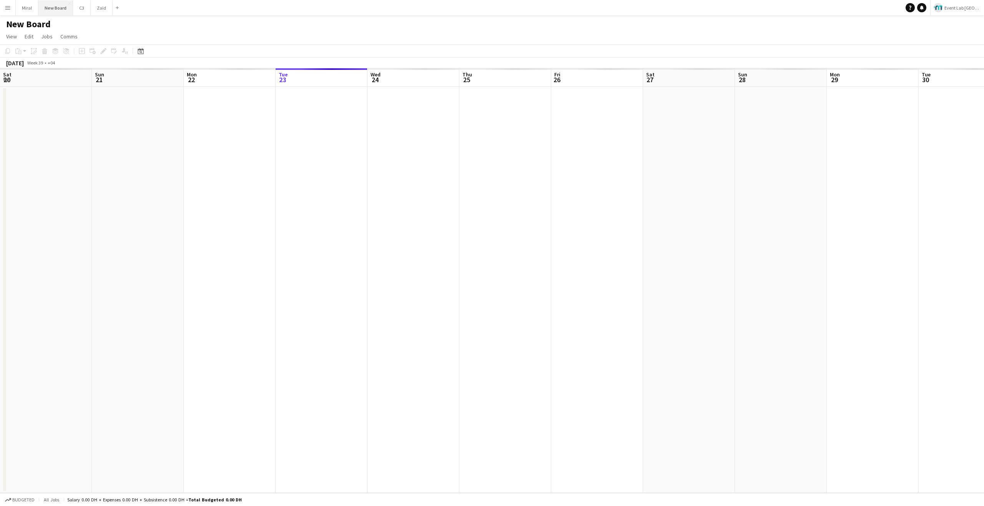
scroll to position [0, 184]
click at [35, 3] on app-icon "Close" at bounding box center [34, 3] width 3 height 3
click at [46, 3] on app-icon "Close" at bounding box center [46, 3] width 3 height 3
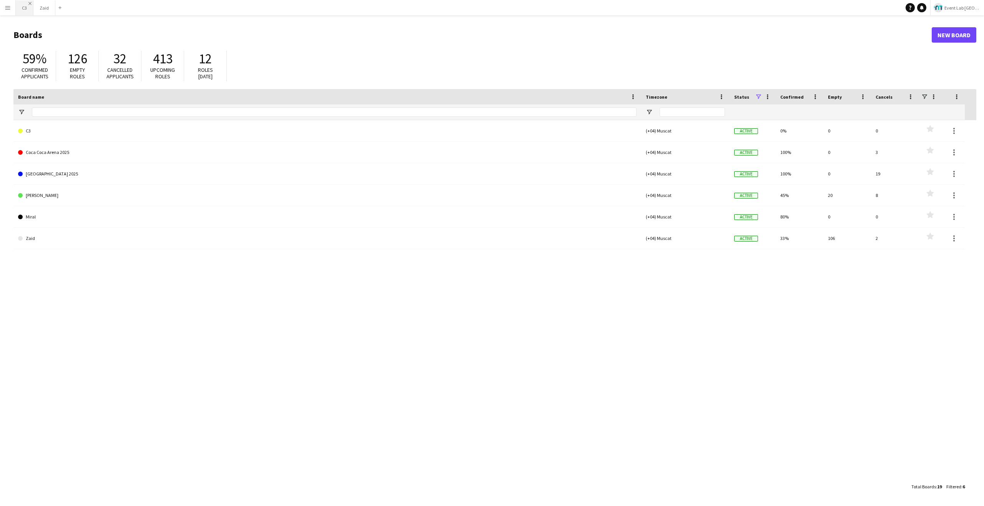
click at [31, 3] on app-icon "Close" at bounding box center [29, 3] width 3 height 3
click at [33, 3] on app-icon "Close" at bounding box center [34, 3] width 3 height 3
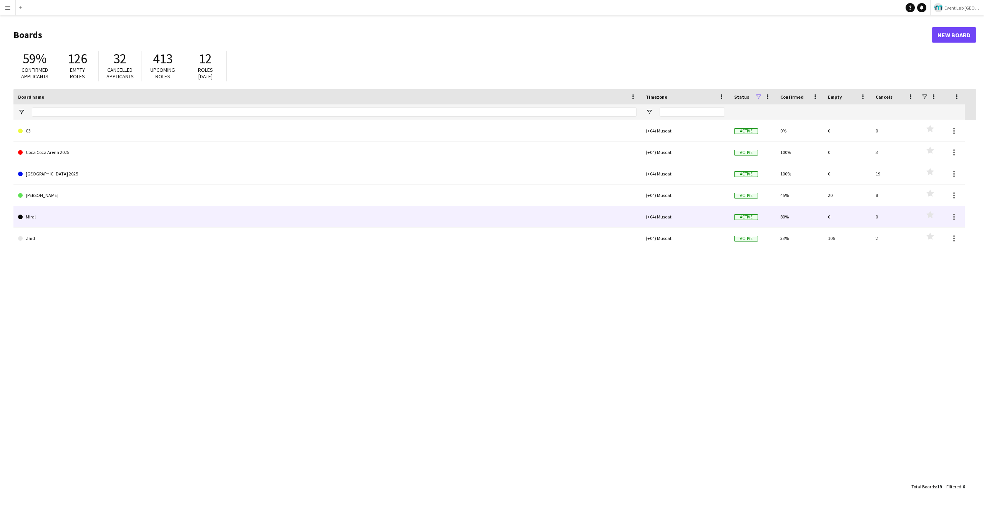
click at [82, 270] on div "C3 (+04) Muscat Active 0% 0 0 Favourites Coca Coca Arena 2025 (+04) Muscat Acti…" at bounding box center [494, 299] width 962 height 359
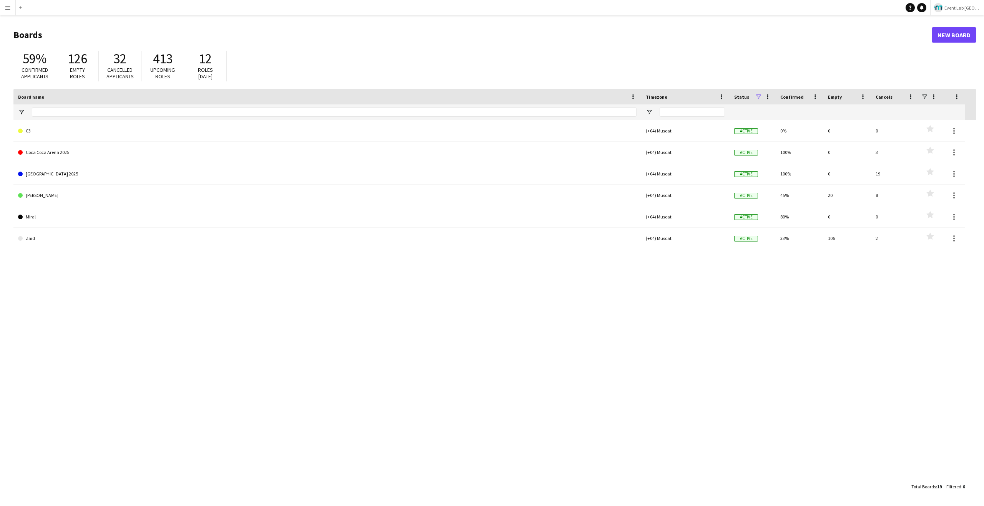
click at [3, 9] on button "Menu" at bounding box center [7, 7] width 15 height 15
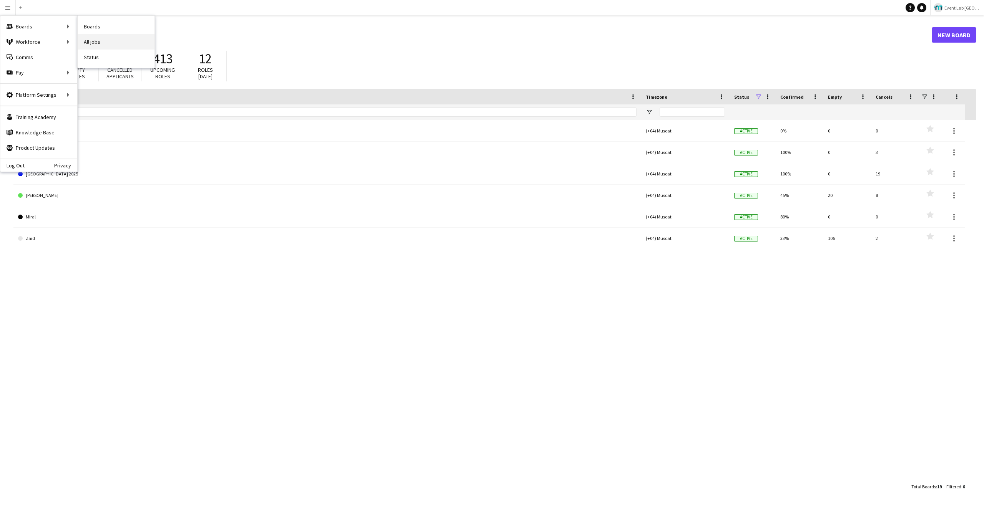
click at [108, 42] on link "All jobs" at bounding box center [116, 41] width 77 height 15
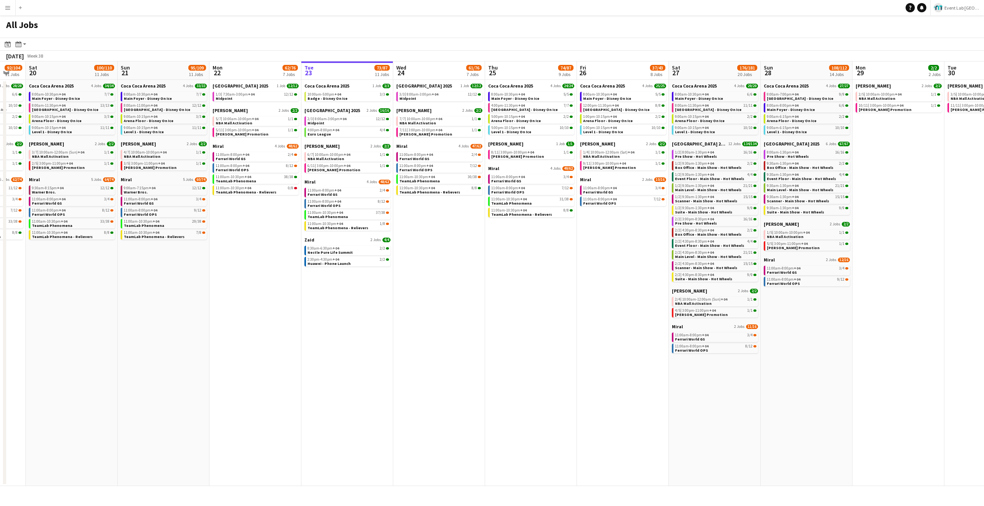
scroll to position [0, 230]
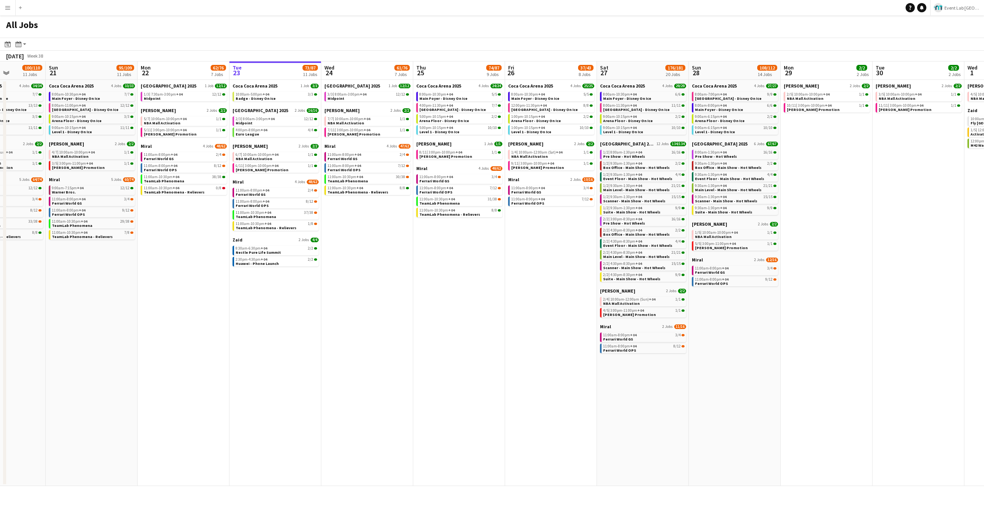
drag, startPoint x: 239, startPoint y: 235, endPoint x: 332, endPoint y: 233, distance: 92.6
click at [332, 233] on app-calendar-viewport "Thu 18 77/91 11 Jobs Fri 19 92/104 11 Jobs Sat 20 100/110 11 Jobs Sun 21 95/109…" at bounding box center [492, 273] width 984 height 425
click at [364, 34] on div "All Jobs" at bounding box center [492, 26] width 984 height 22
click at [324, 25] on div "All Jobs" at bounding box center [492, 26] width 984 height 22
